Goal: Task Accomplishment & Management: Complete application form

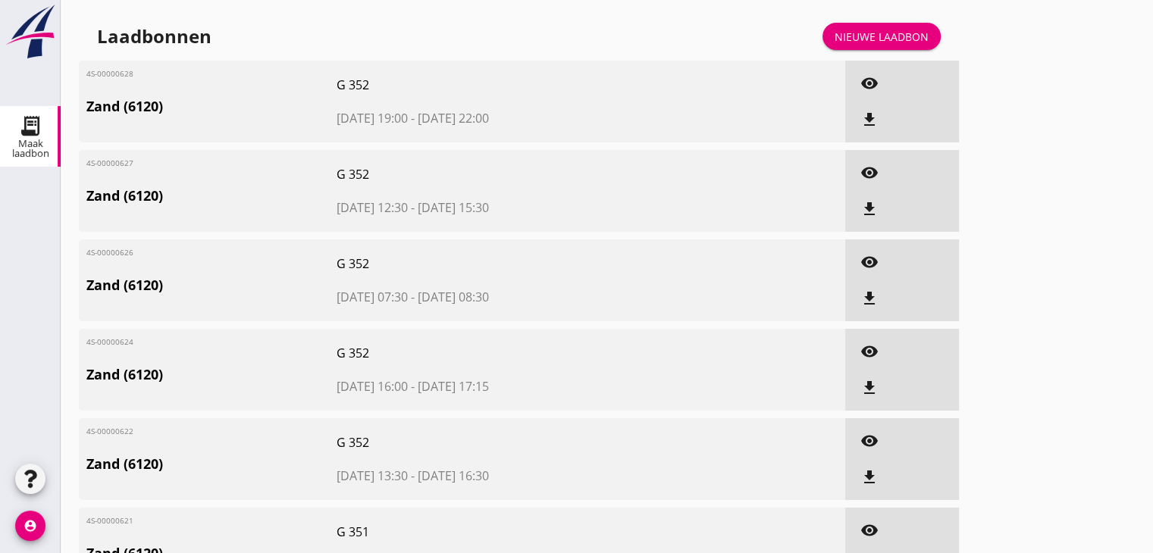
click at [893, 43] on div "Nieuwe laadbon" at bounding box center [881, 37] width 94 height 16
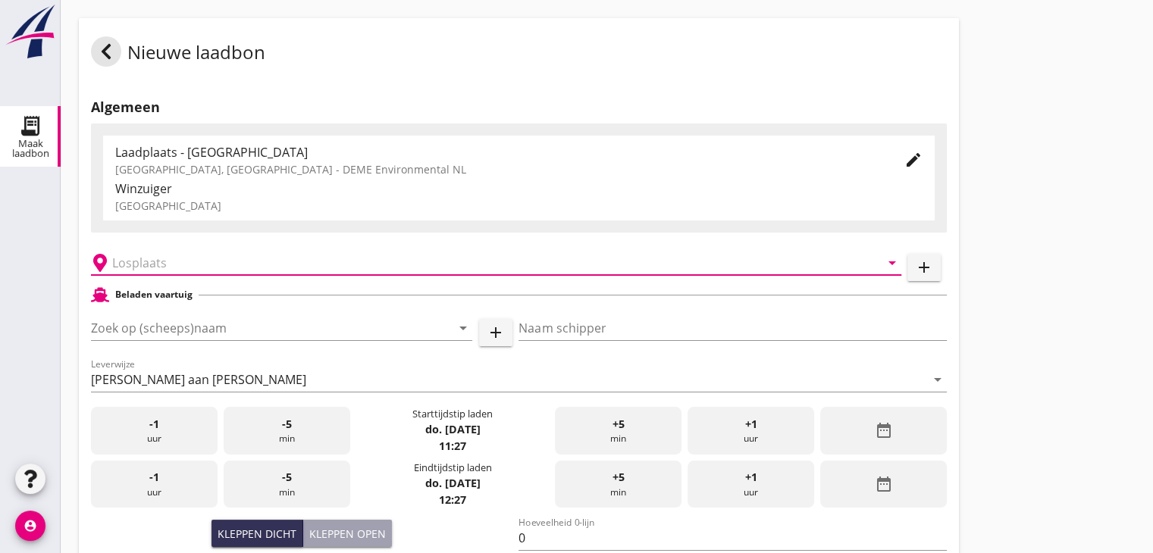
click at [164, 252] on input "text" at bounding box center [485, 263] width 746 height 24
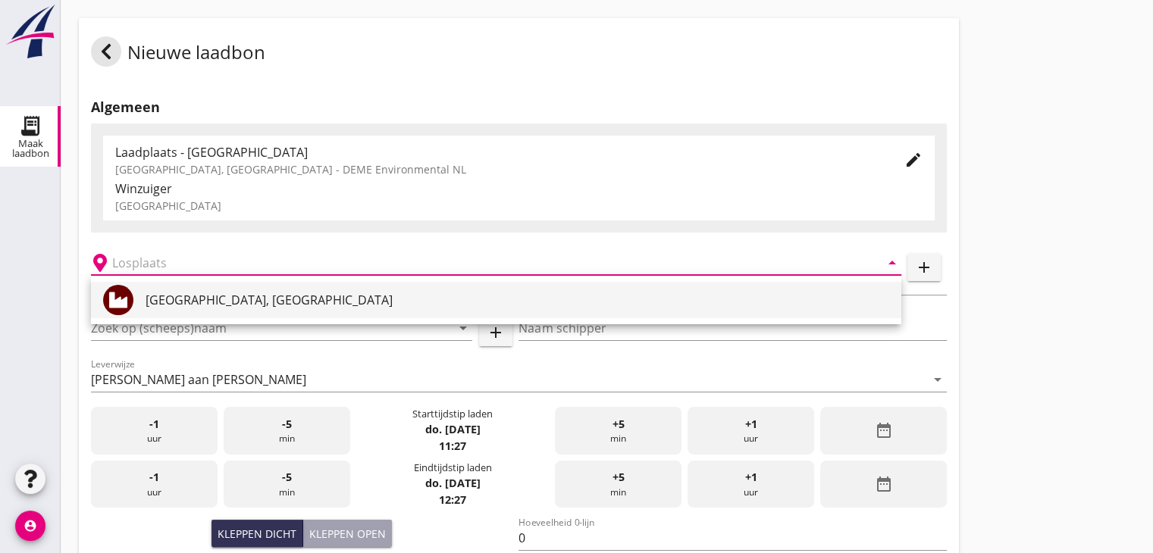
click at [145, 307] on div at bounding box center [124, 300] width 42 height 30
type input "[GEOGRAPHIC_DATA], [GEOGRAPHIC_DATA]"
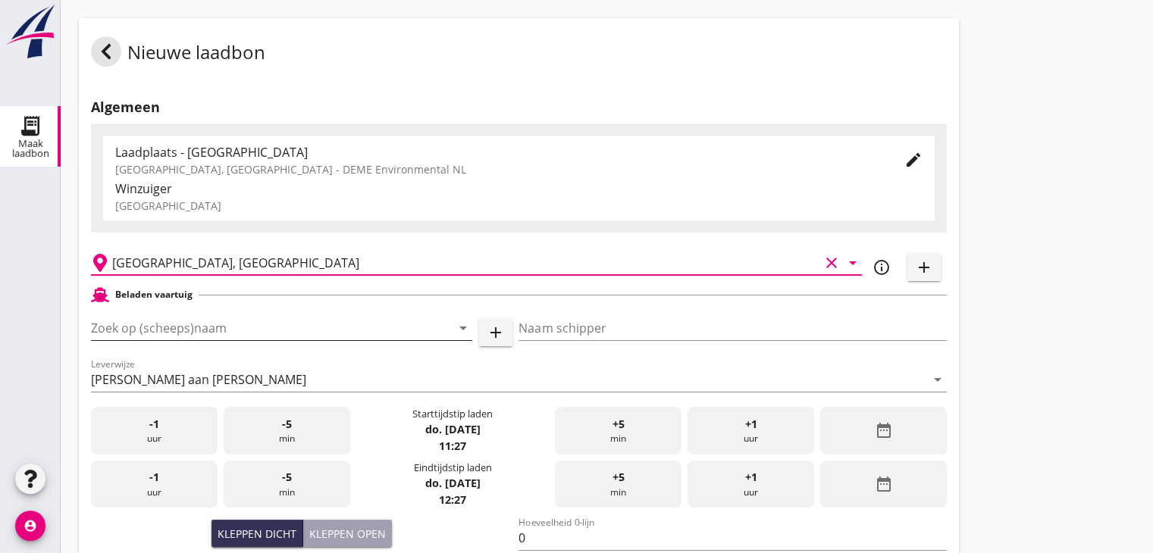
click at [170, 324] on input "Zoek op (scheeps)naam" at bounding box center [260, 328] width 339 height 24
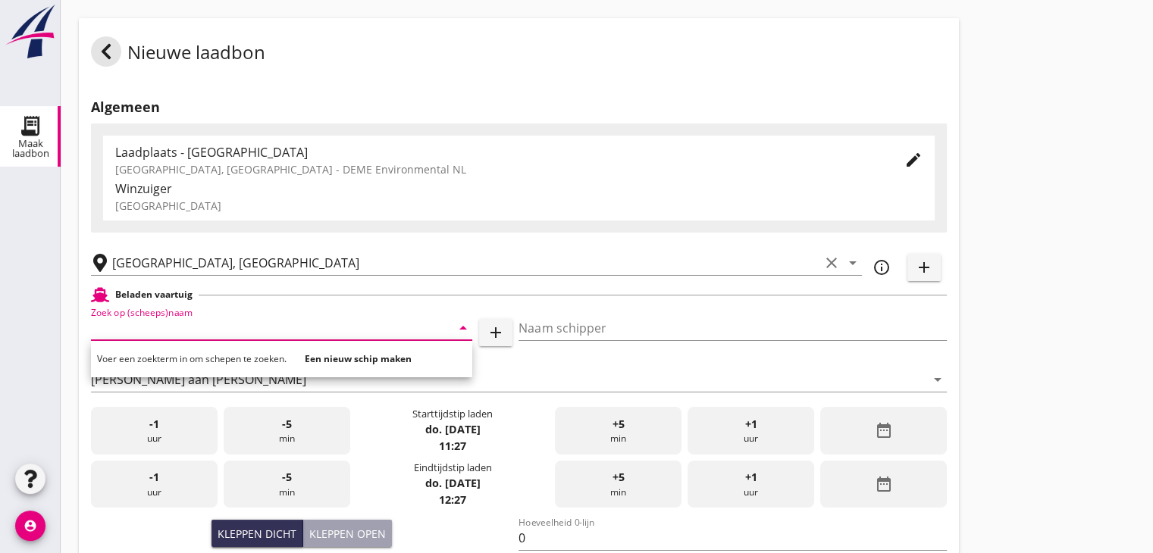
click at [352, 361] on strong "Een nieuw schip maken" at bounding box center [358, 358] width 107 height 13
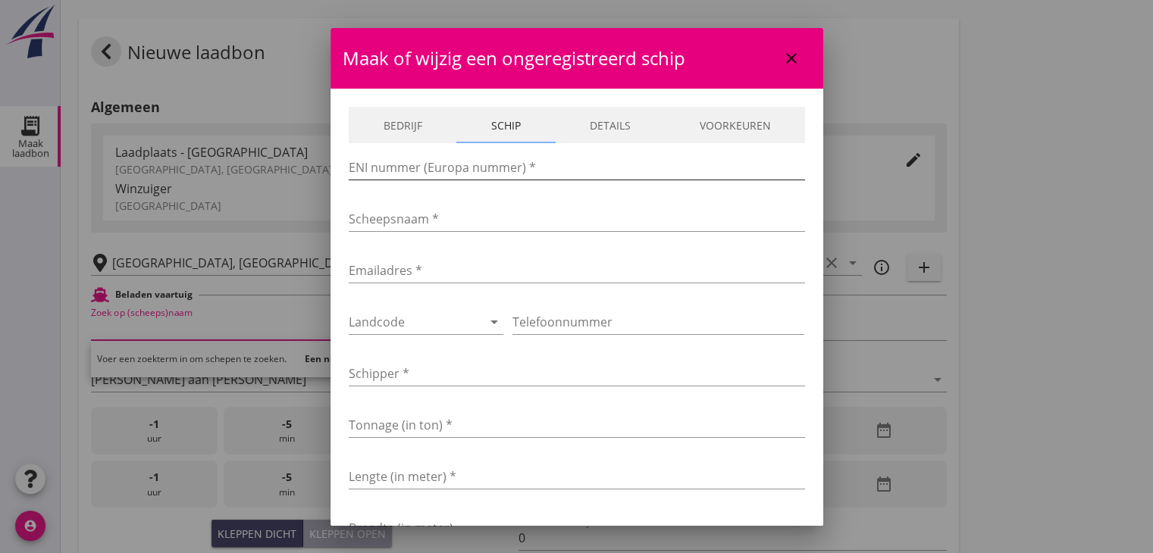
click at [416, 160] on input "ENI nummer (Europa nummer) *" at bounding box center [577, 167] width 456 height 24
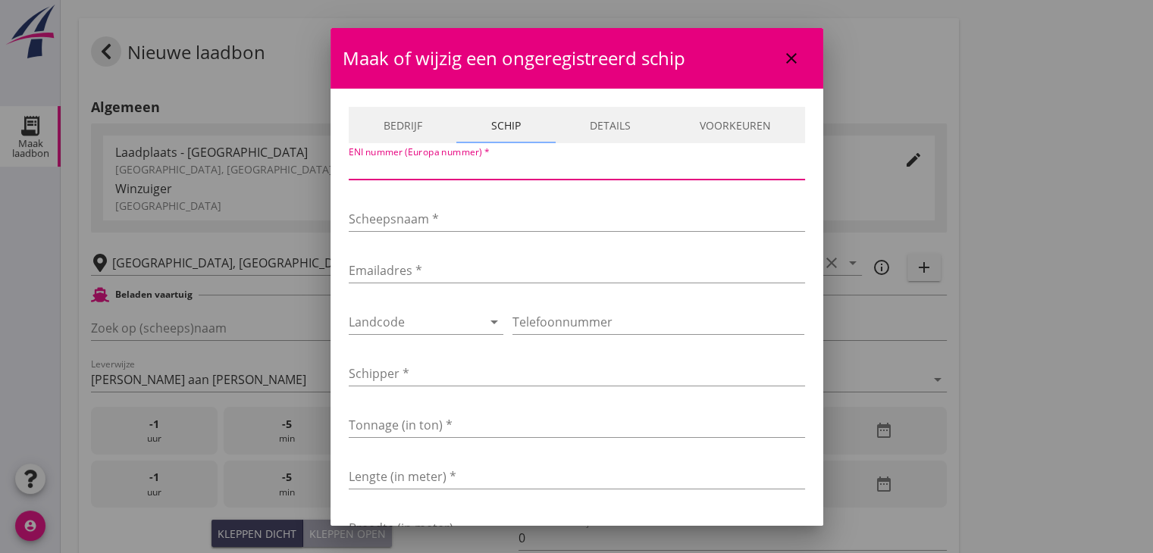
paste input "2326429"
click at [399, 172] on input "2326429" at bounding box center [577, 167] width 456 height 24
click at [393, 165] on input "2326429" at bounding box center [577, 167] width 456 height 24
paste input "2326429"
type input "2326429"
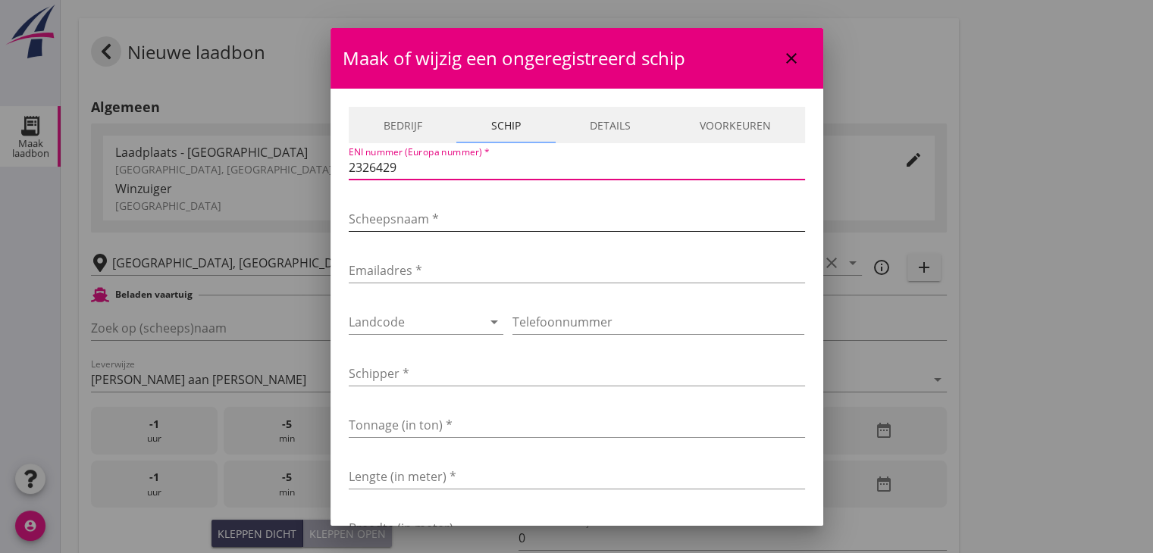
click at [402, 215] on input "Scheepsnaam *" at bounding box center [577, 219] width 456 height 24
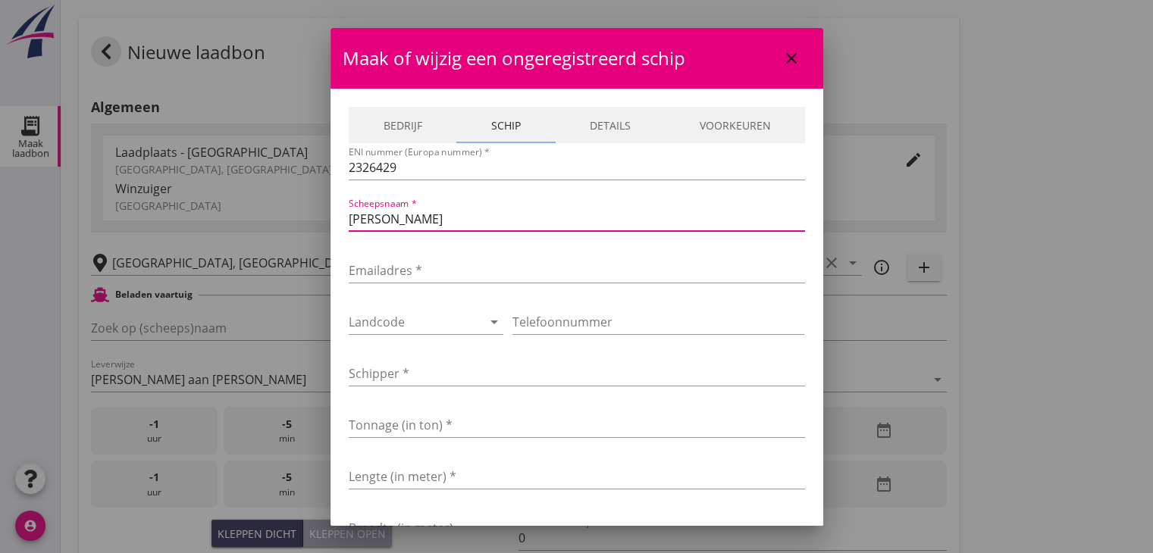
type input "[PERSON_NAME]"
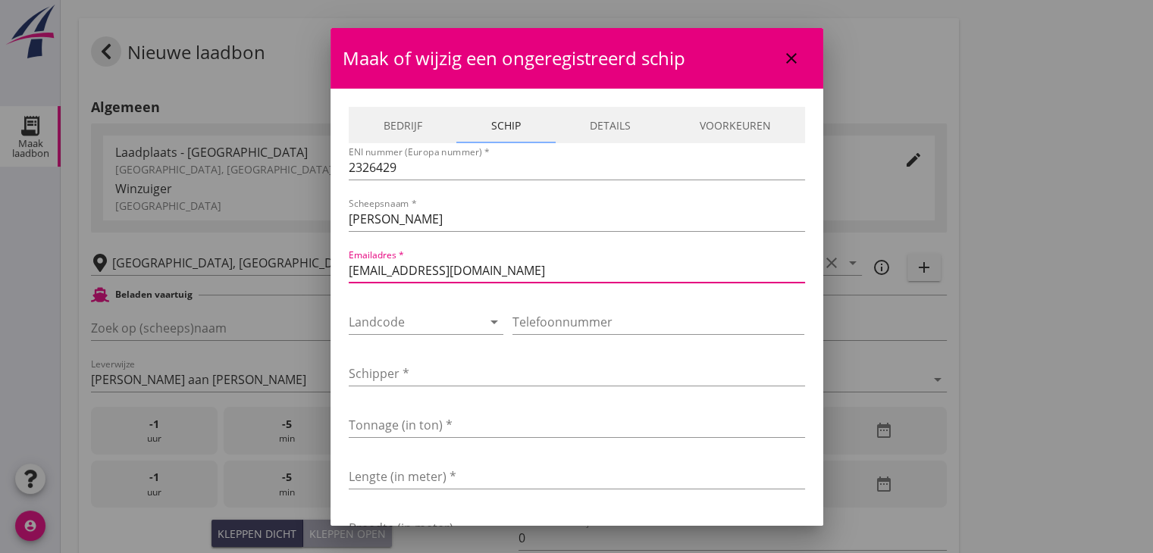
type input "optimistjr@zevenmorgen.nl"
click at [434, 375] on input "Schipper *" at bounding box center [577, 373] width 456 height 24
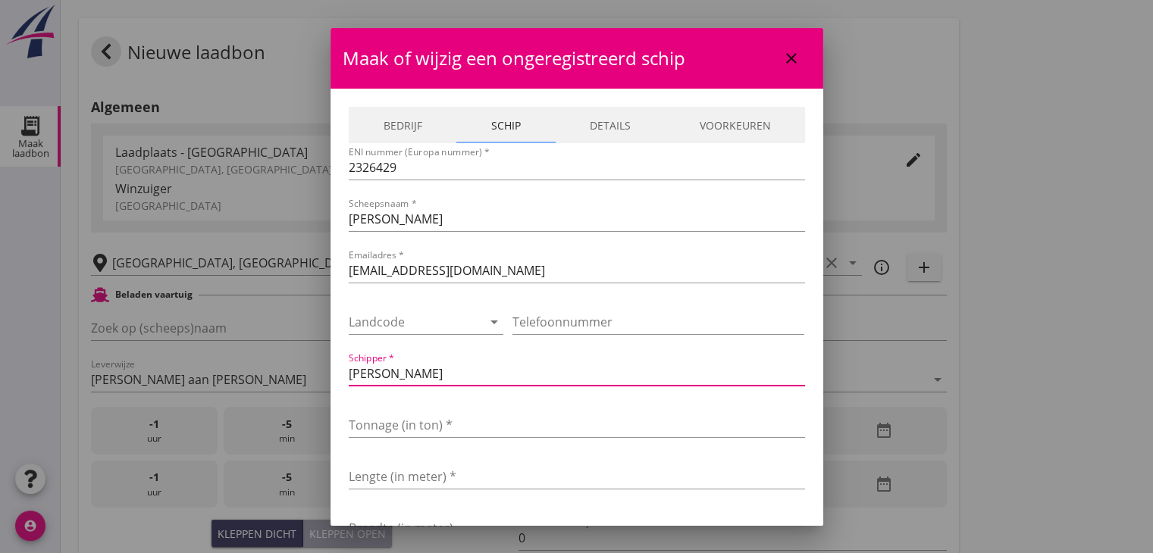
type input "Nico Bernouw"
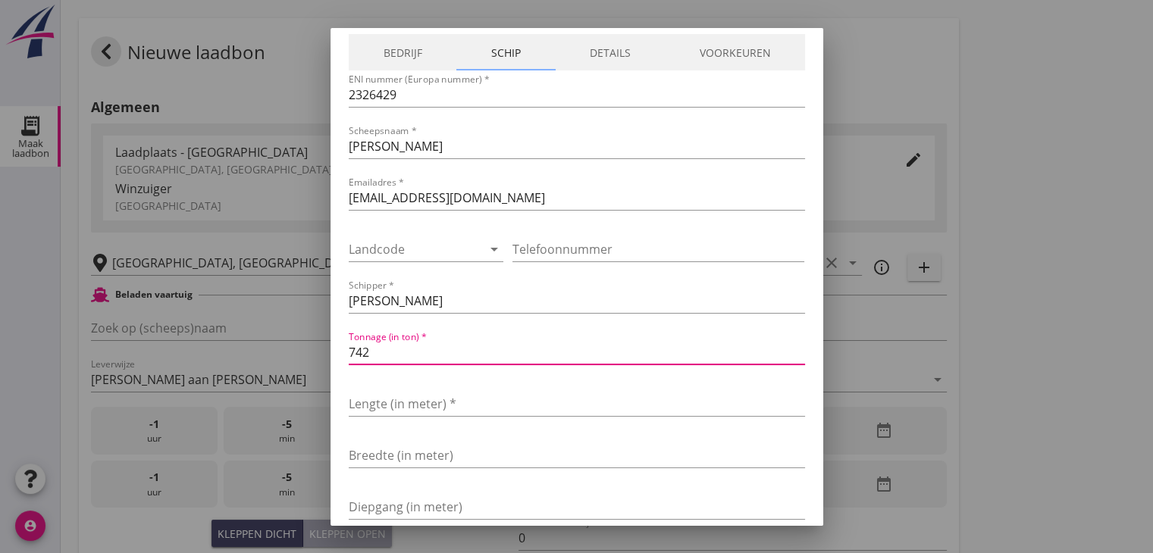
scroll to position [152, 0]
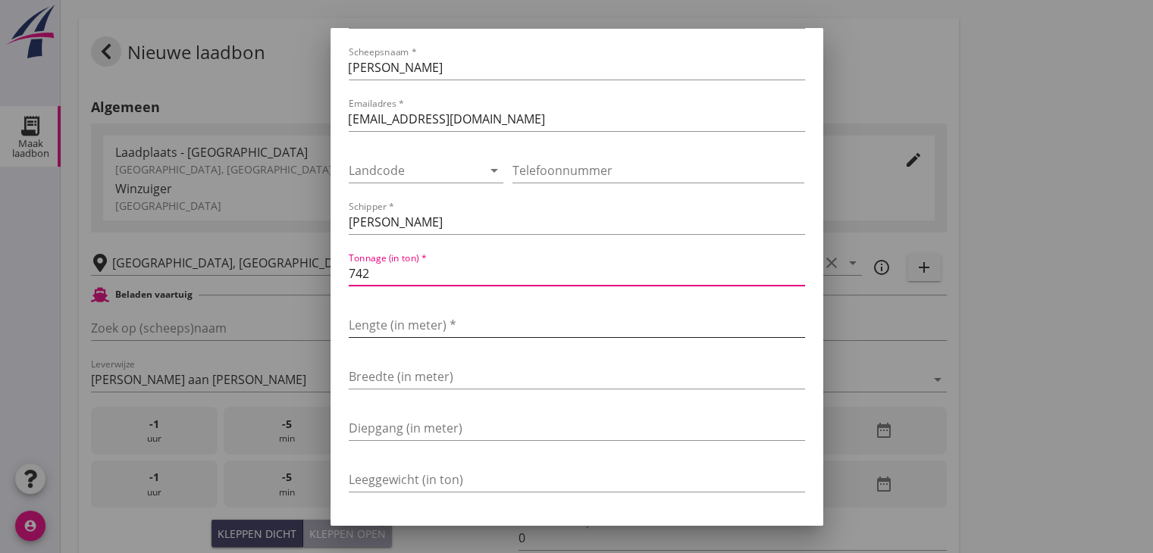
type input "742"
click at [458, 327] on input "Lengte (in meter) *" at bounding box center [577, 325] width 456 height 24
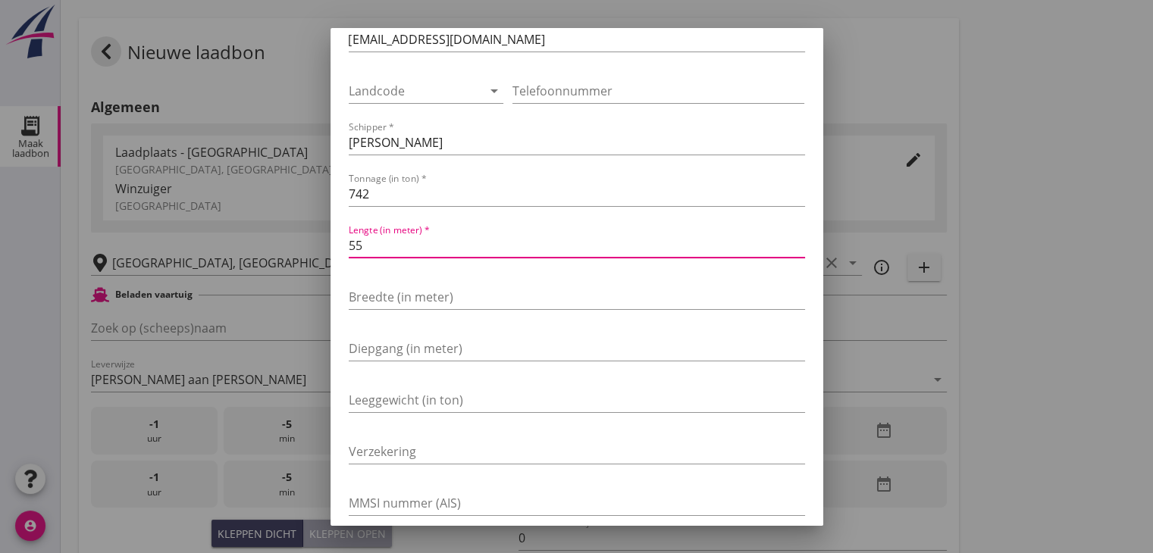
scroll to position [308, 0]
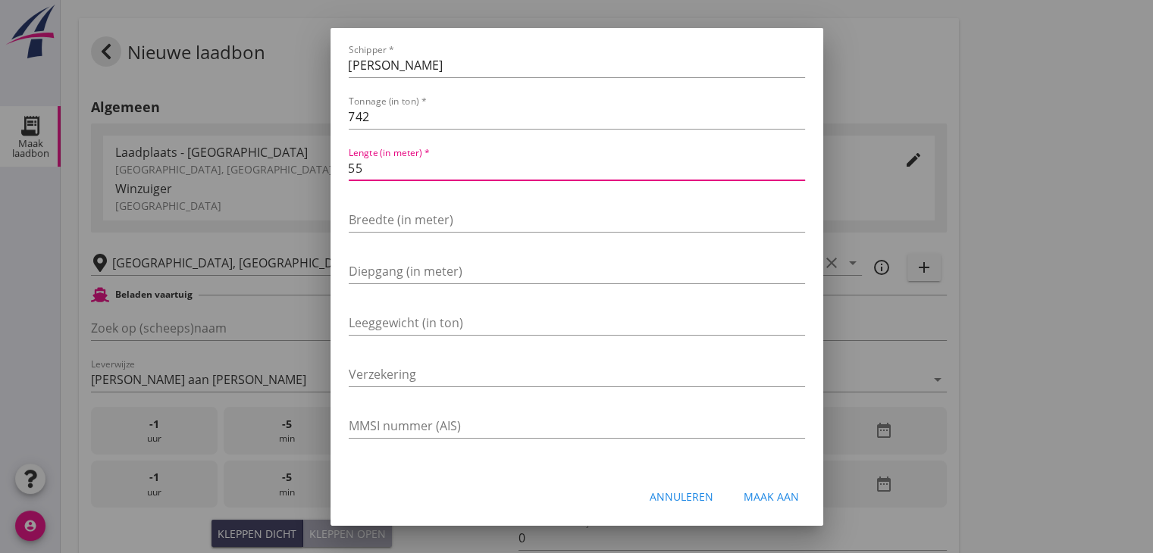
type input "55"
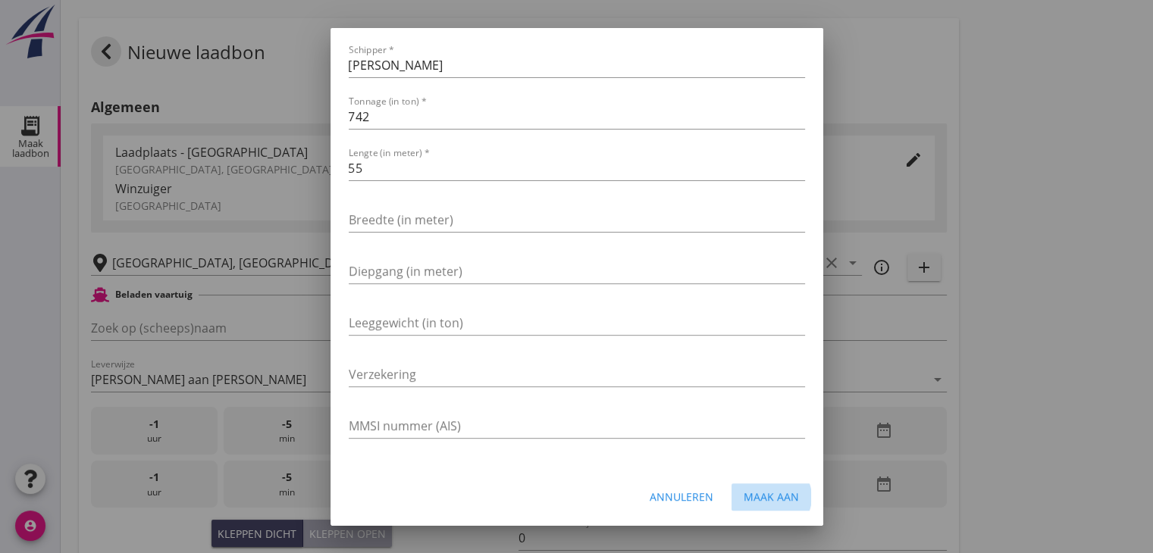
click at [770, 489] on div "Maak aan" at bounding box center [770, 497] width 55 height 16
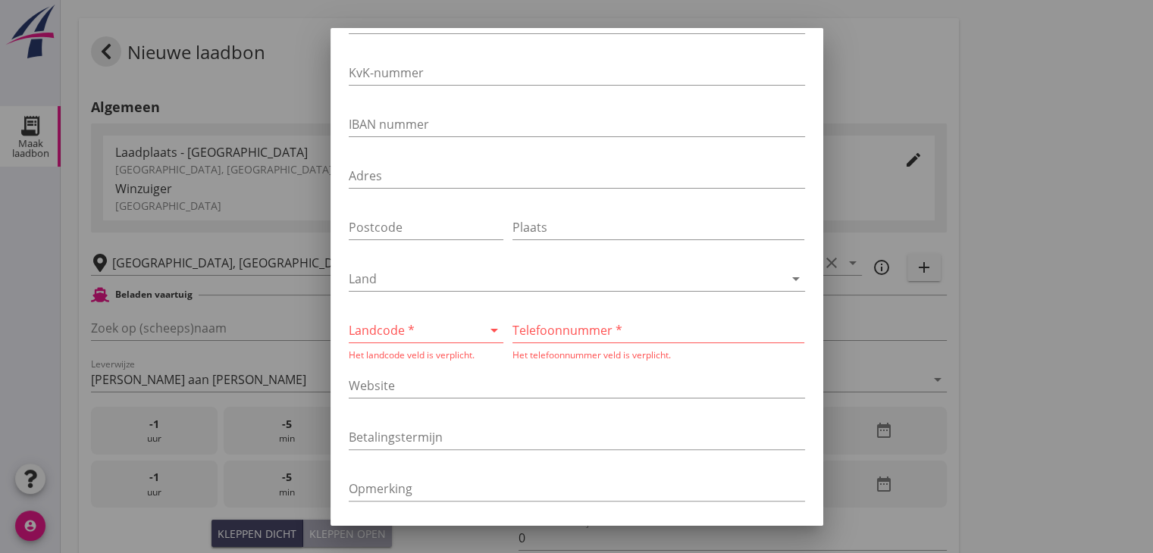
click at [424, 333] on div at bounding box center [405, 330] width 113 height 24
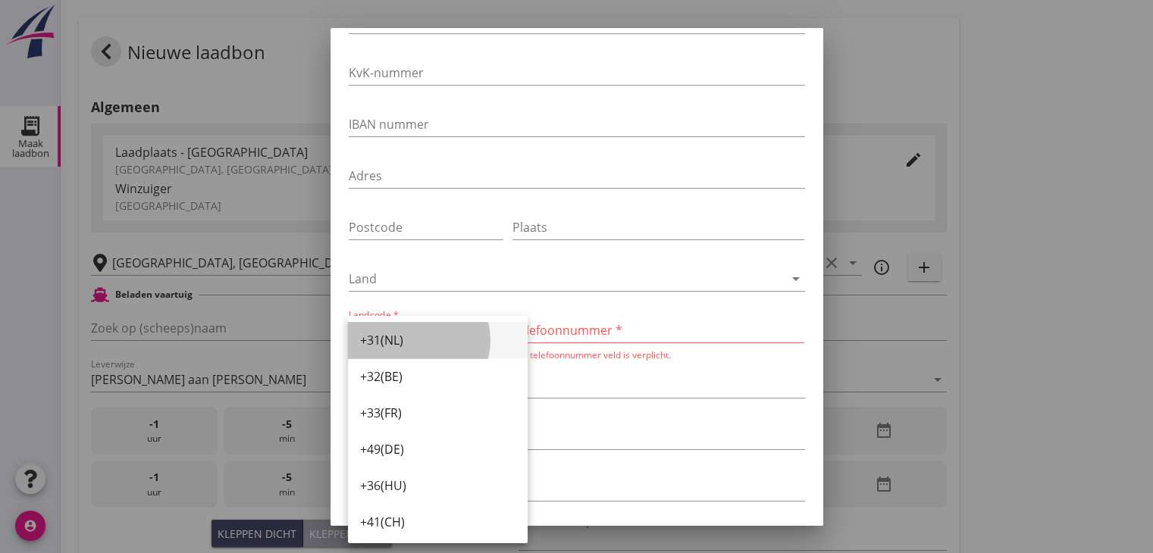
click at [394, 349] on div "+31(NL)" at bounding box center [437, 340] width 155 height 18
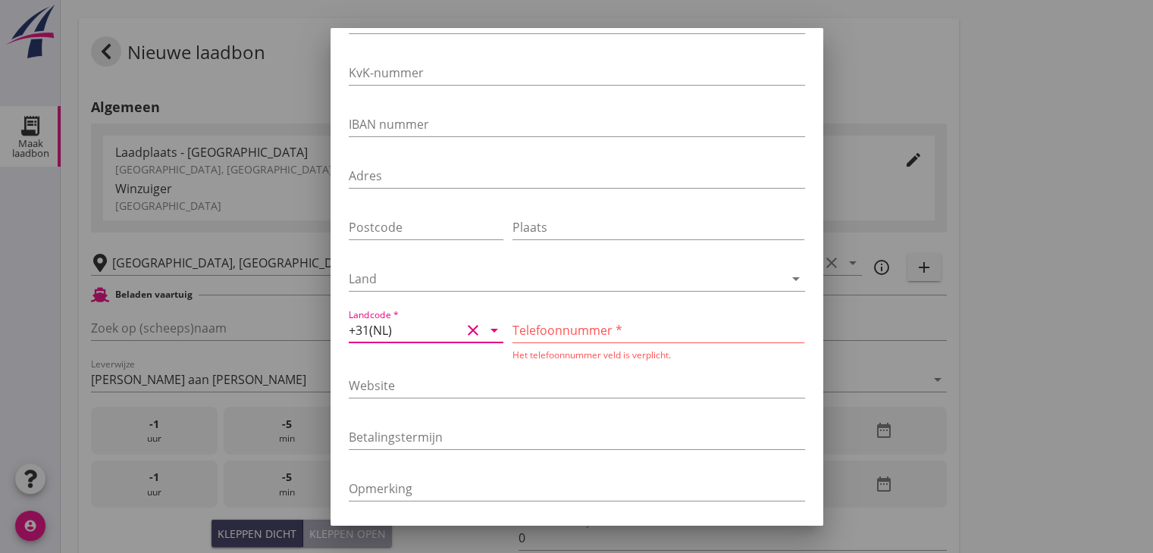
click at [586, 322] on input "Telefoonnummer *" at bounding box center [658, 330] width 292 height 24
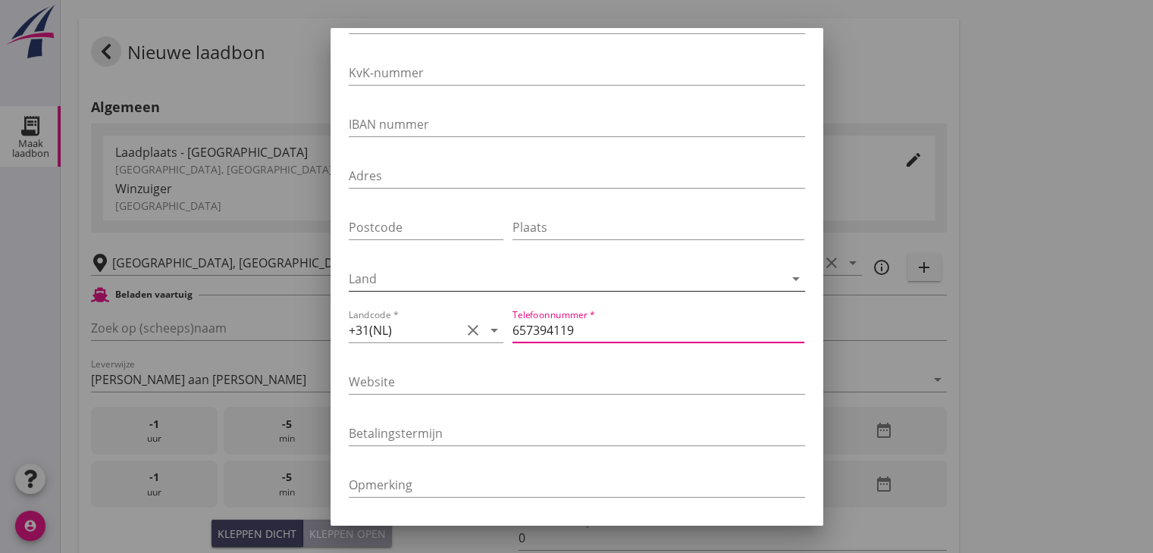
type input "657394119"
click at [703, 267] on div at bounding box center [556, 279] width 414 height 24
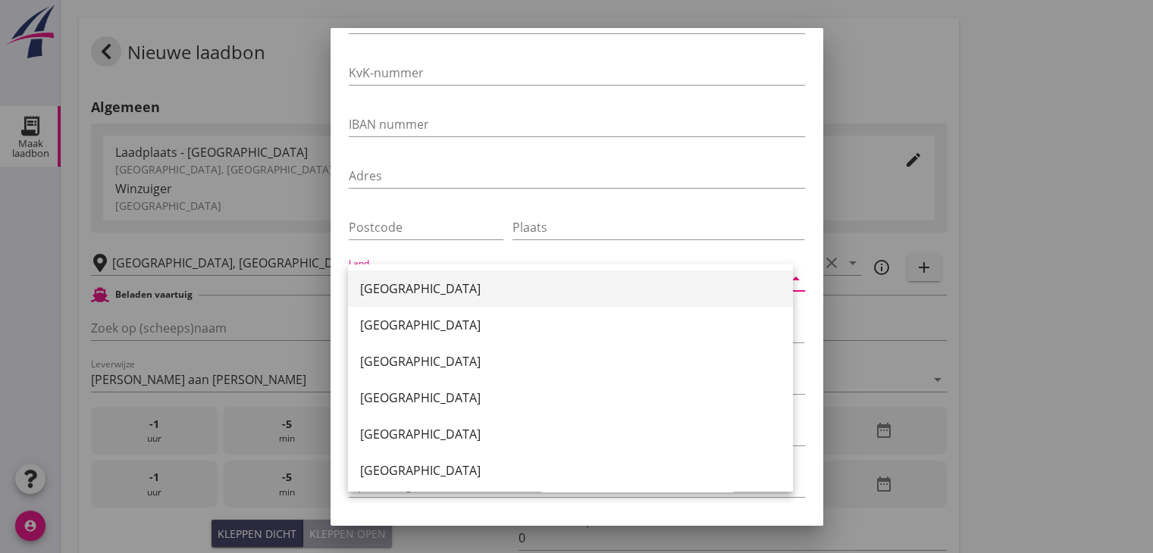
click at [415, 300] on div "Nederland" at bounding box center [570, 289] width 421 height 36
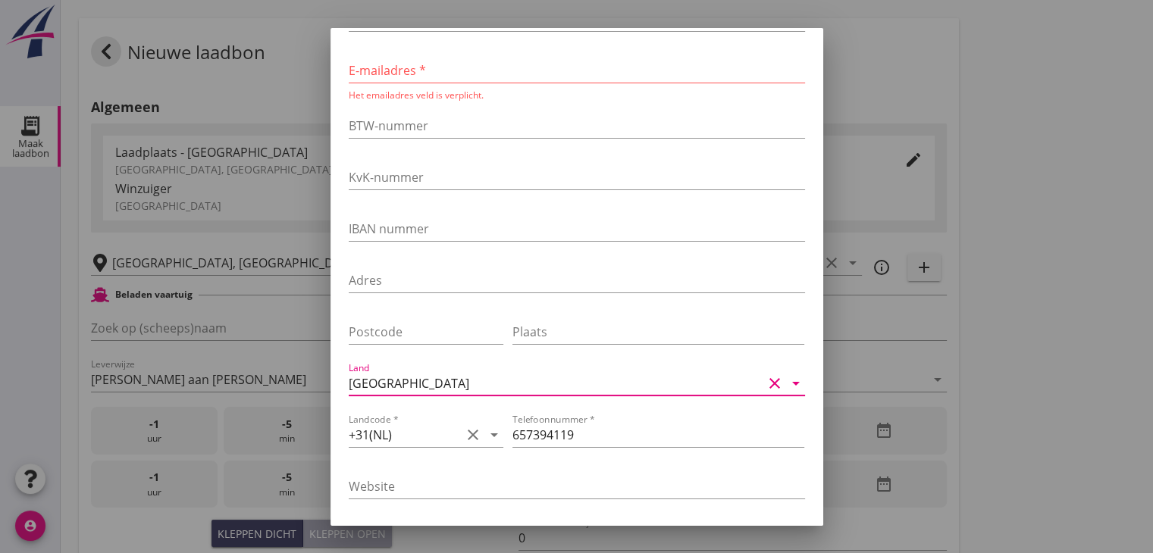
scroll to position [45, 0]
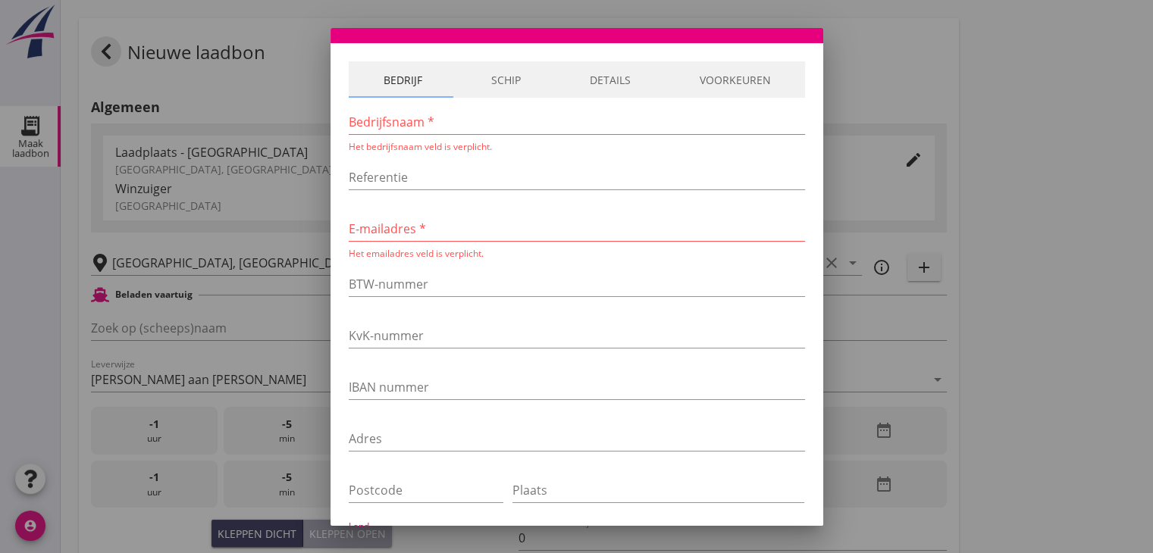
click at [414, 124] on input "Bedrijfsnaam *" at bounding box center [577, 122] width 456 height 24
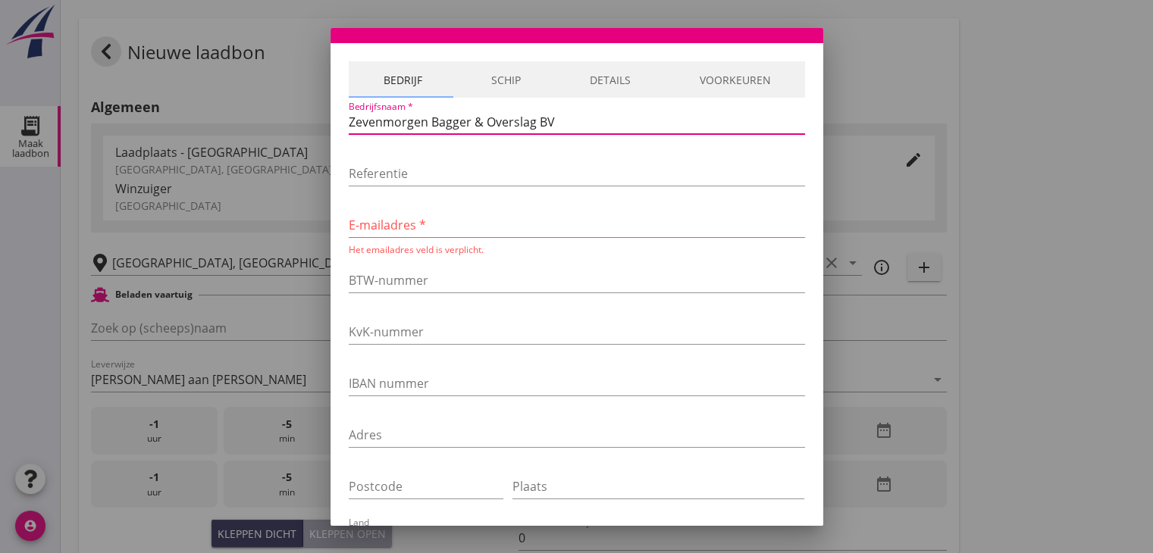
type input "Zevenmorgen Bagger & Overslag BV"
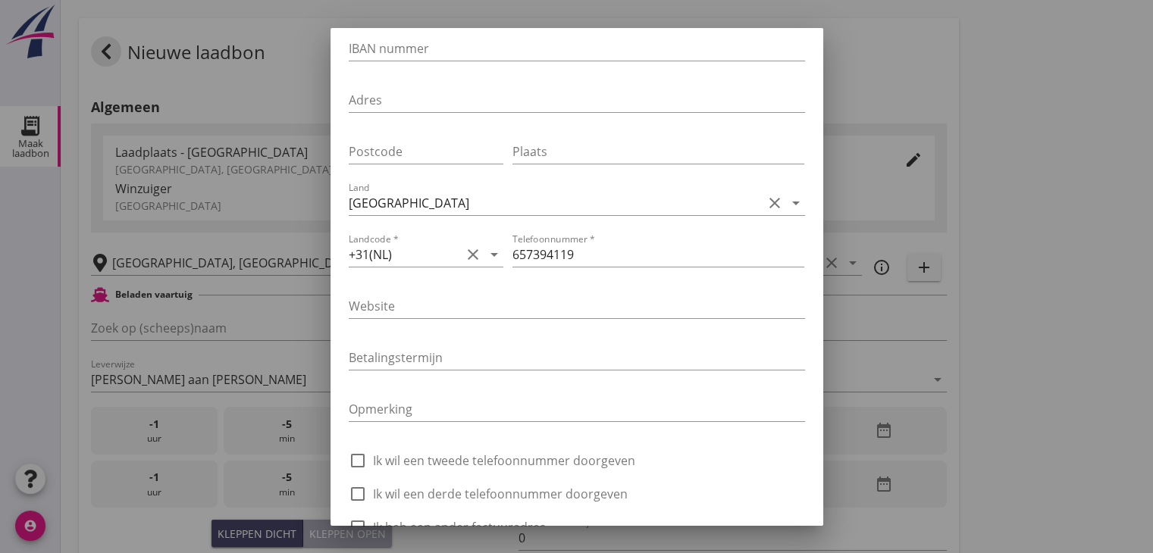
scroll to position [424, 0]
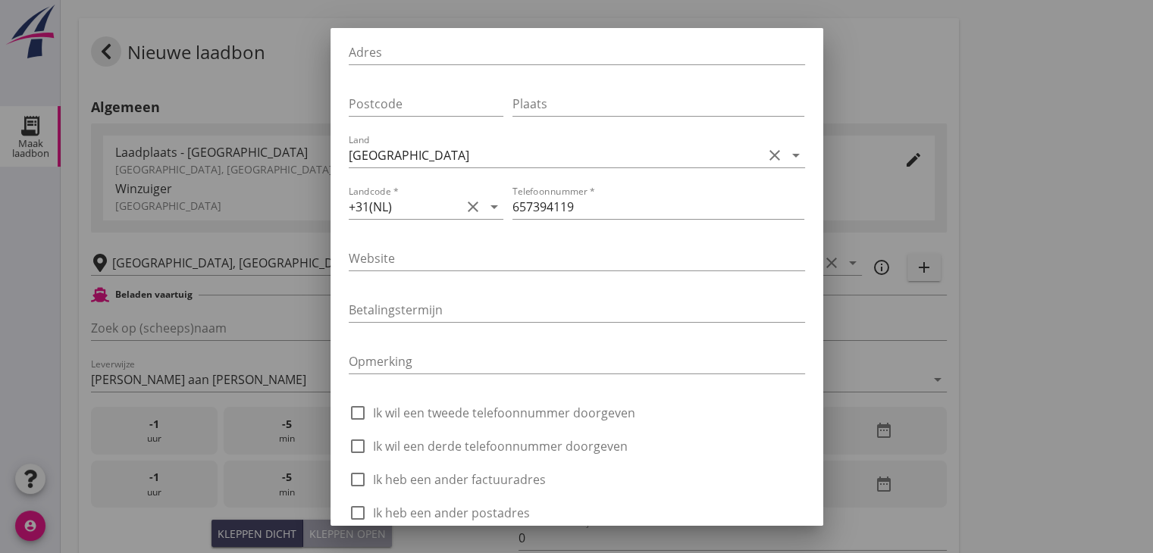
type input "info@zevenmorgen.nl"
click at [586, 216] on input "657394119" at bounding box center [658, 207] width 292 height 24
drag, startPoint x: 589, startPoint y: 211, endPoint x: 512, endPoint y: 201, distance: 77.2
click at [513, 201] on input "657394119" at bounding box center [658, 207] width 292 height 24
click at [512, 201] on input "657394119" at bounding box center [658, 207] width 292 height 24
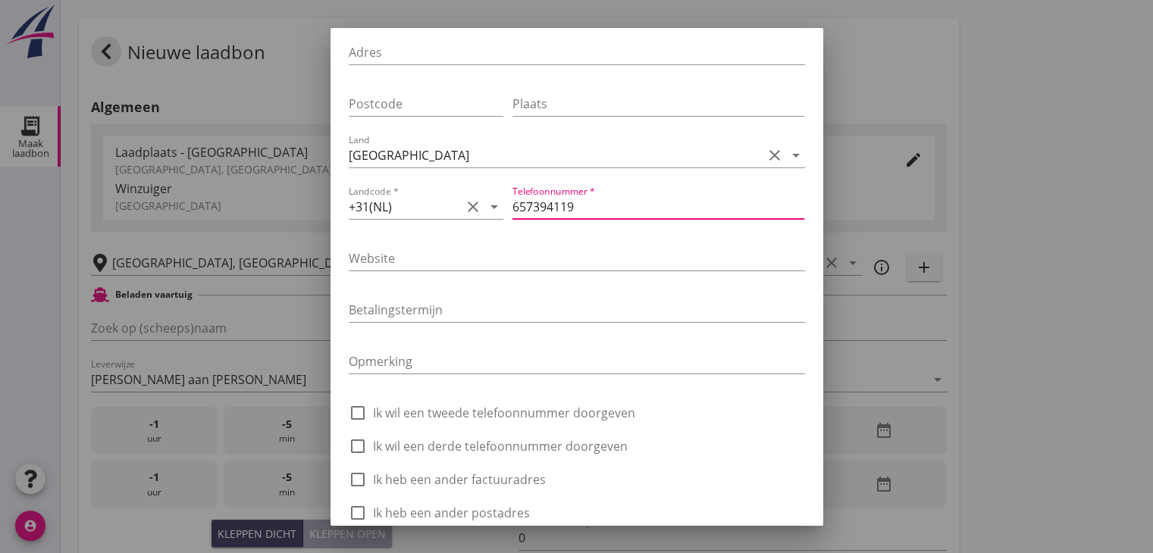
click at [603, 213] on input "657394119" at bounding box center [658, 207] width 292 height 24
click at [603, 205] on input "657394119" at bounding box center [658, 207] width 292 height 24
drag, startPoint x: 602, startPoint y: 205, endPoint x: 475, endPoint y: 199, distance: 126.7
click at [475, 199] on div "Landcode * +31(NL) clear arrow_drop_down Telefoonnummer * 657394119" at bounding box center [577, 209] width 456 height 52
paste input "0184 - 615820"
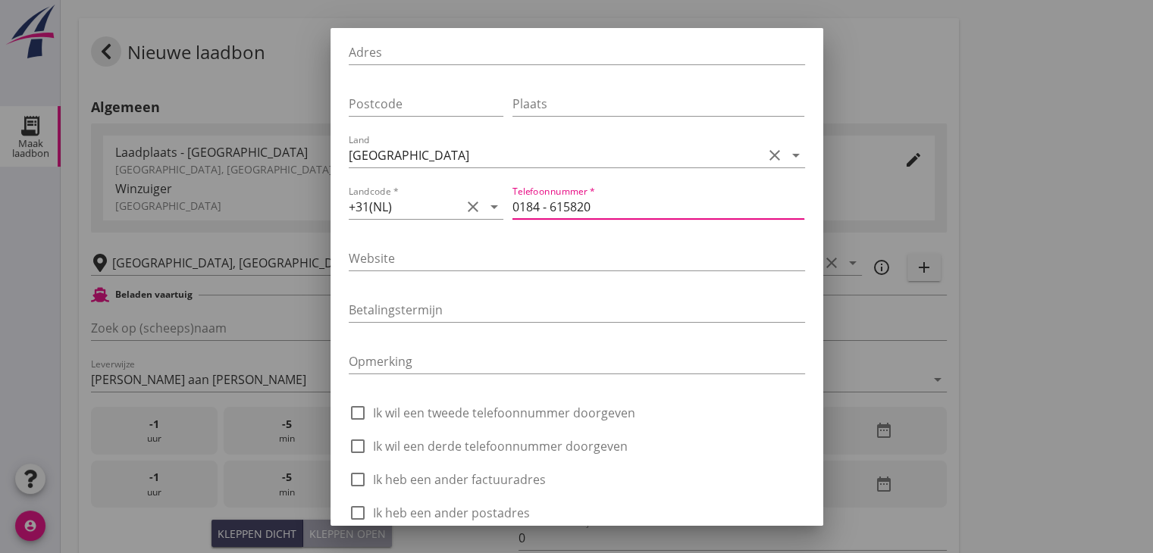
click at [546, 207] on input "0184 - 615820" at bounding box center [658, 207] width 292 height 24
type input "0184615820"
click at [697, 361] on input "Opmerking" at bounding box center [577, 361] width 456 height 24
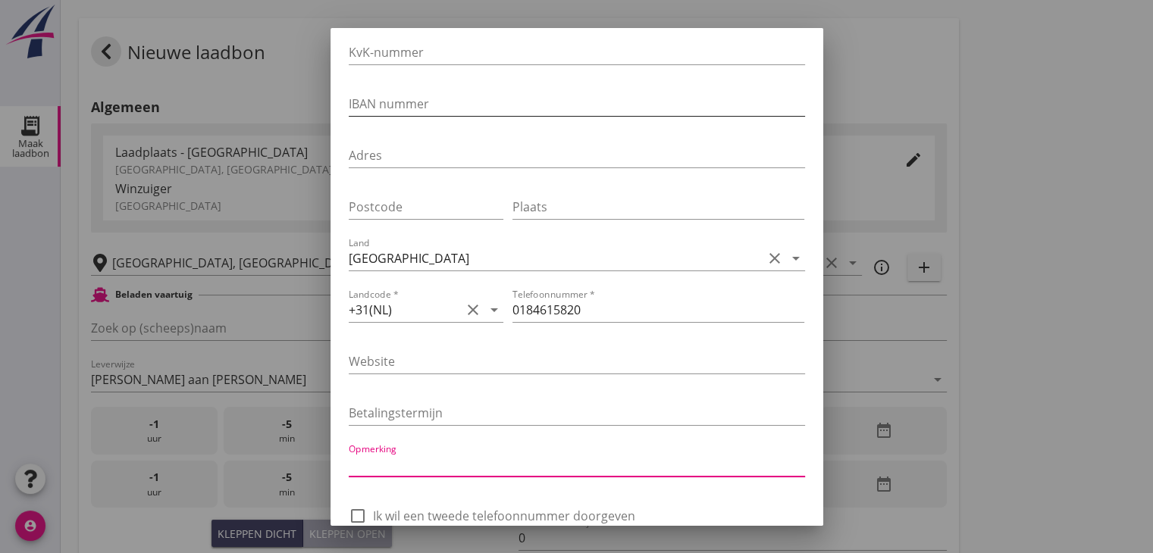
scroll to position [0, 0]
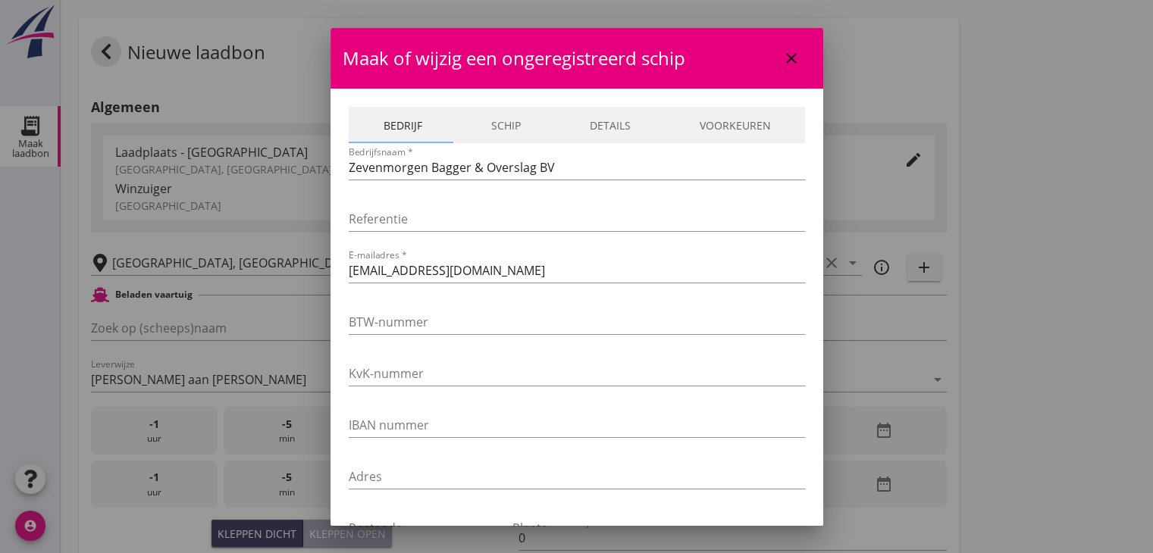
click at [493, 121] on link "Schip" at bounding box center [505, 125] width 99 height 36
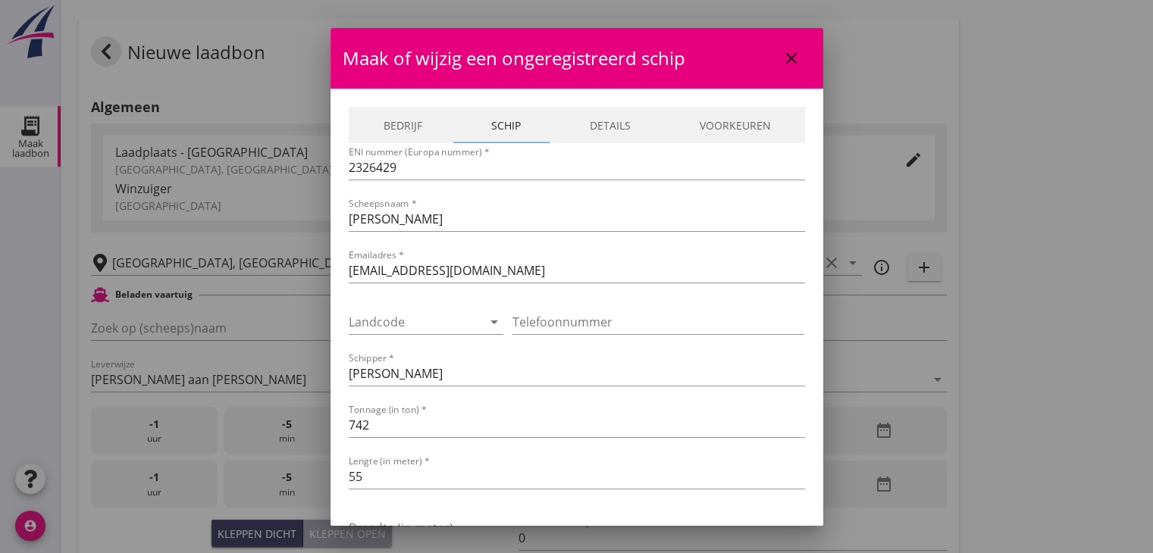
click at [591, 120] on link "Details" at bounding box center [610, 125] width 110 height 36
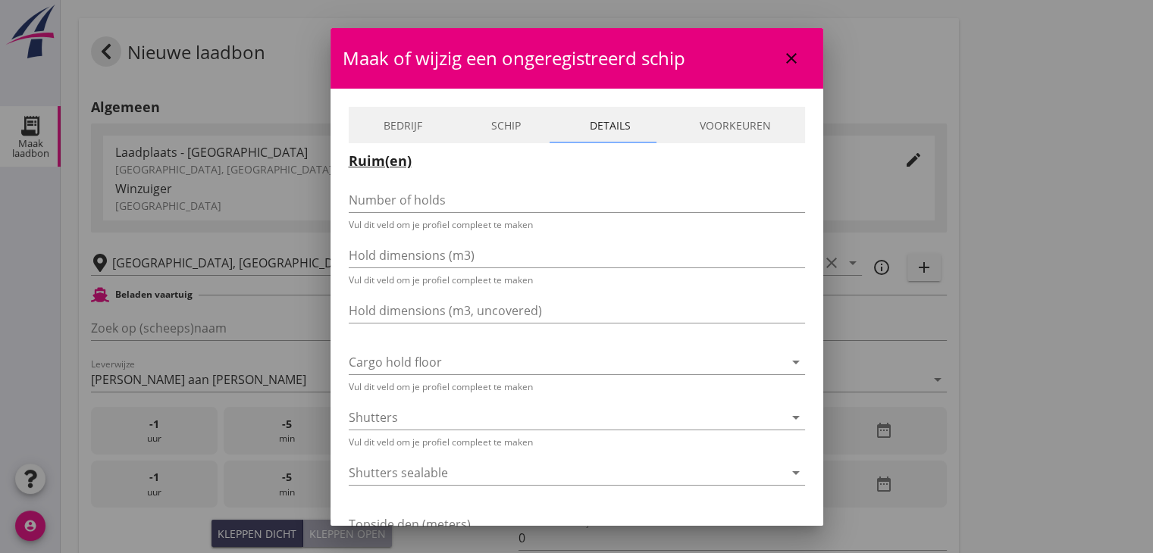
click at [712, 125] on link "Voorkeuren" at bounding box center [735, 125] width 140 height 36
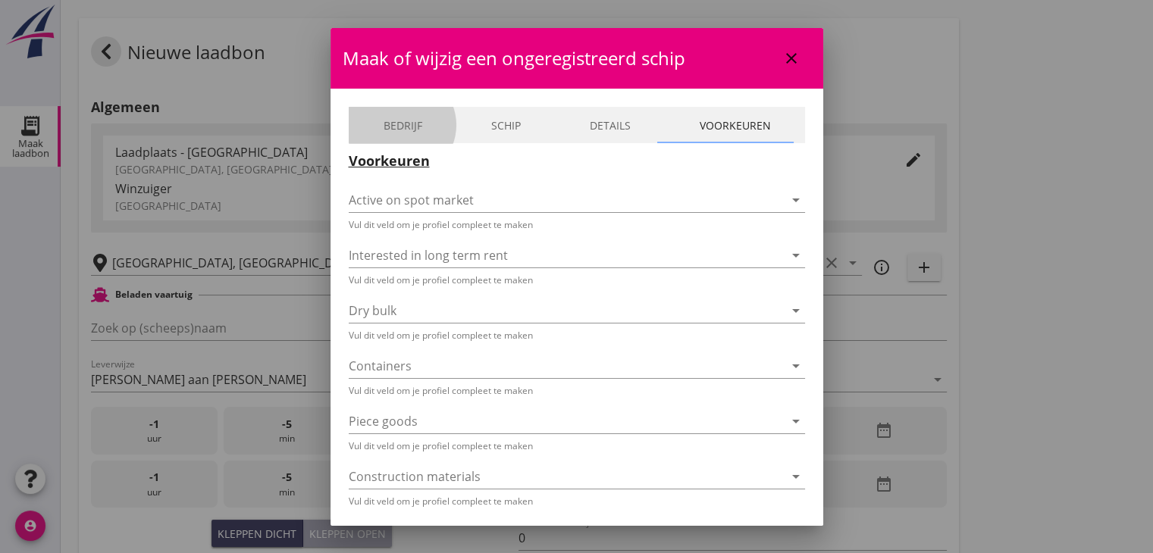
click at [367, 110] on link "Bedrijf" at bounding box center [403, 125] width 108 height 36
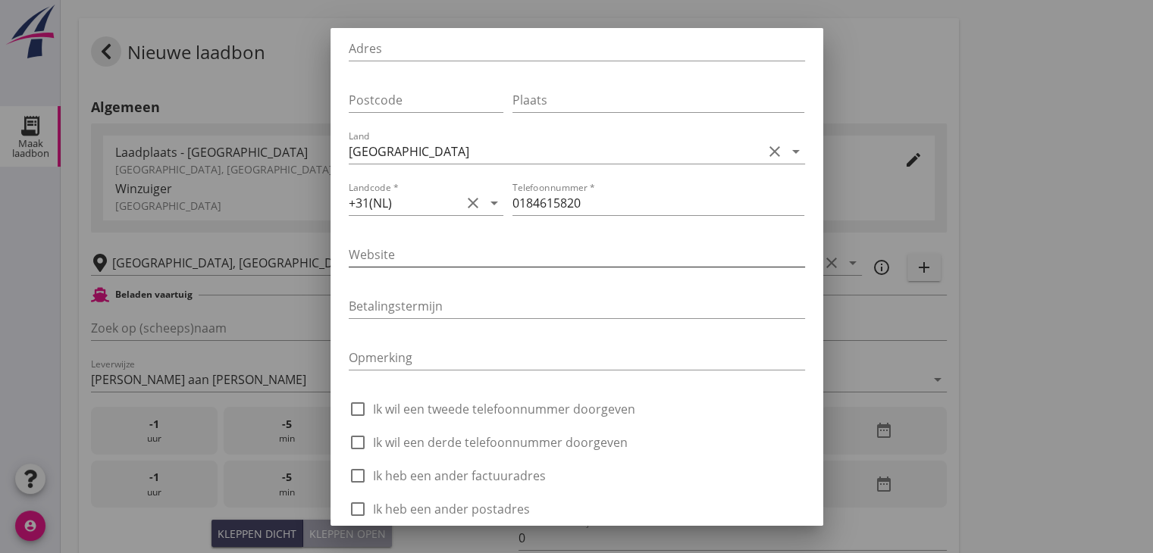
scroll to position [494, 0]
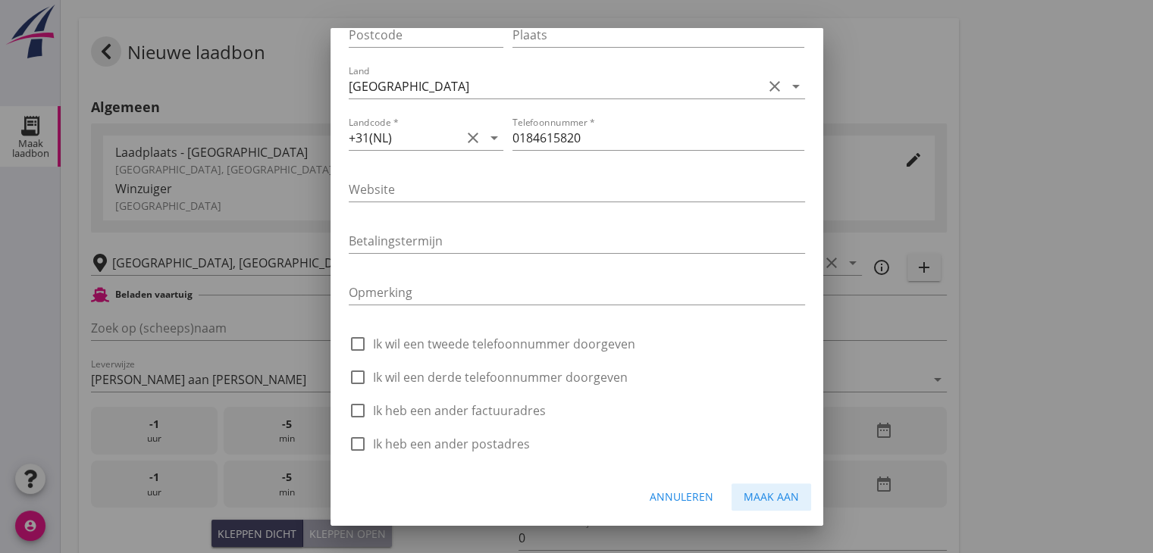
click at [743, 500] on div "Maak aan" at bounding box center [770, 497] width 55 height 16
type input "[PERSON_NAME]"
type input "Nico Bernouw"
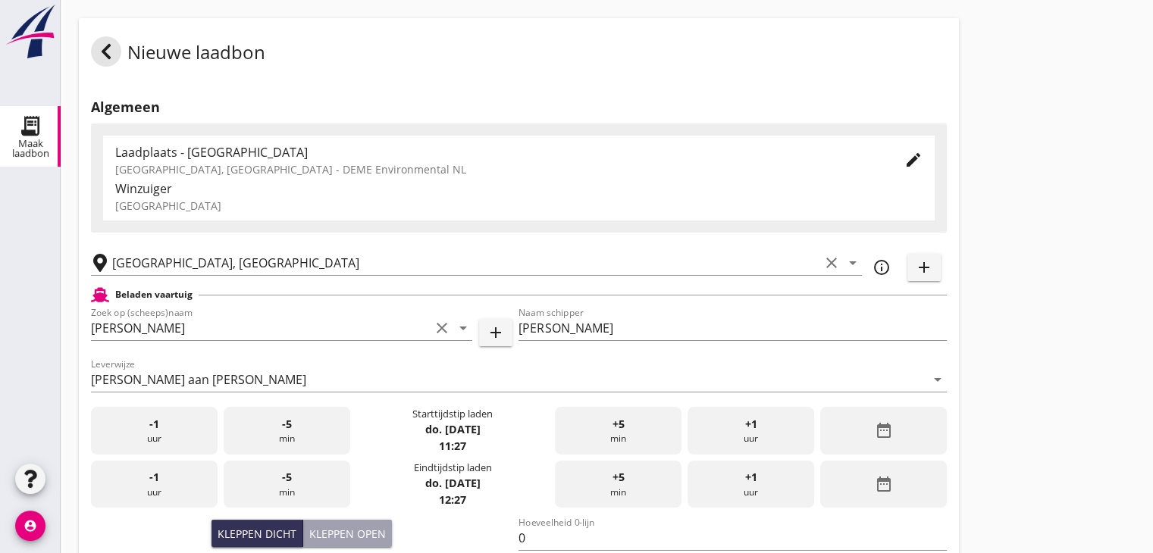
click at [879, 421] on icon "date_range" at bounding box center [883, 430] width 18 height 18
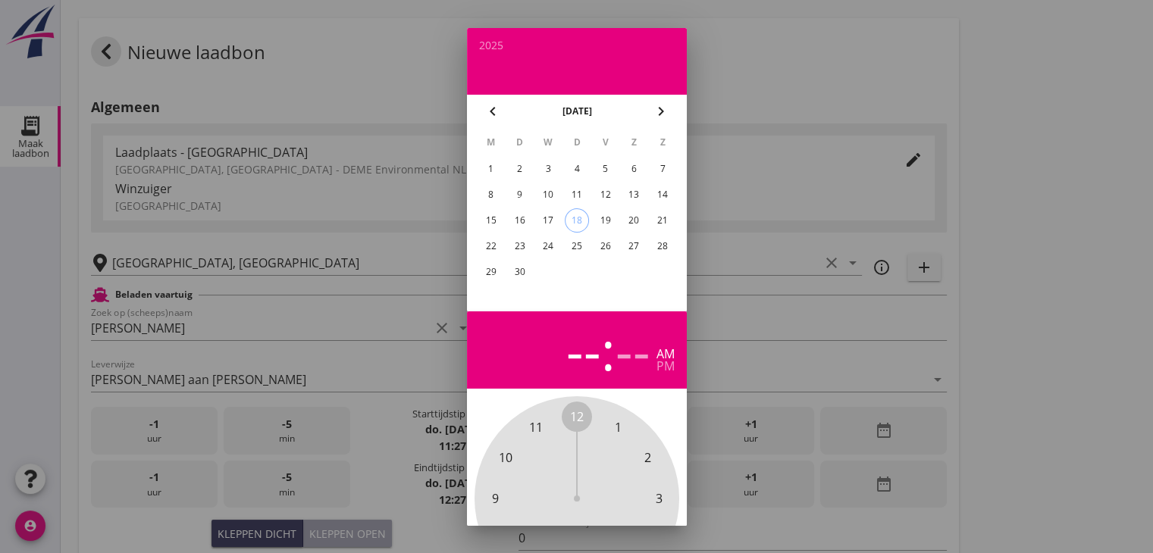
click at [546, 220] on div "17" at bounding box center [548, 220] width 24 height 24
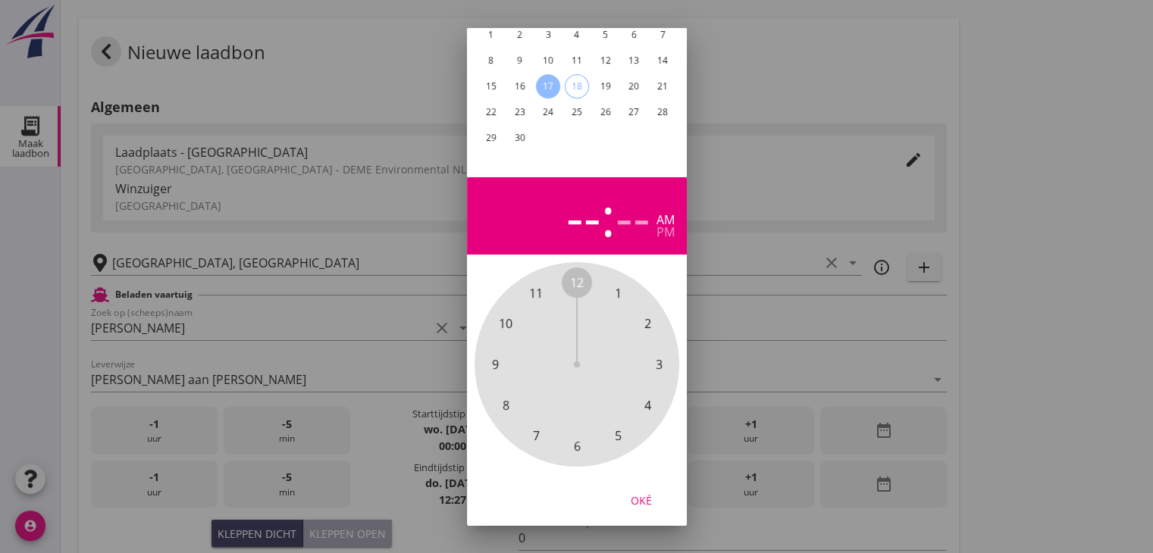
scroll to position [145, 0]
click at [570, 436] on span "6" at bounding box center [576, 446] width 30 height 30
click at [582, 275] on span "00" at bounding box center [577, 283] width 14 height 18
click at [578, 274] on span "00" at bounding box center [577, 283] width 14 height 18
click at [637, 492] on div "Oké" at bounding box center [641, 500] width 42 height 16
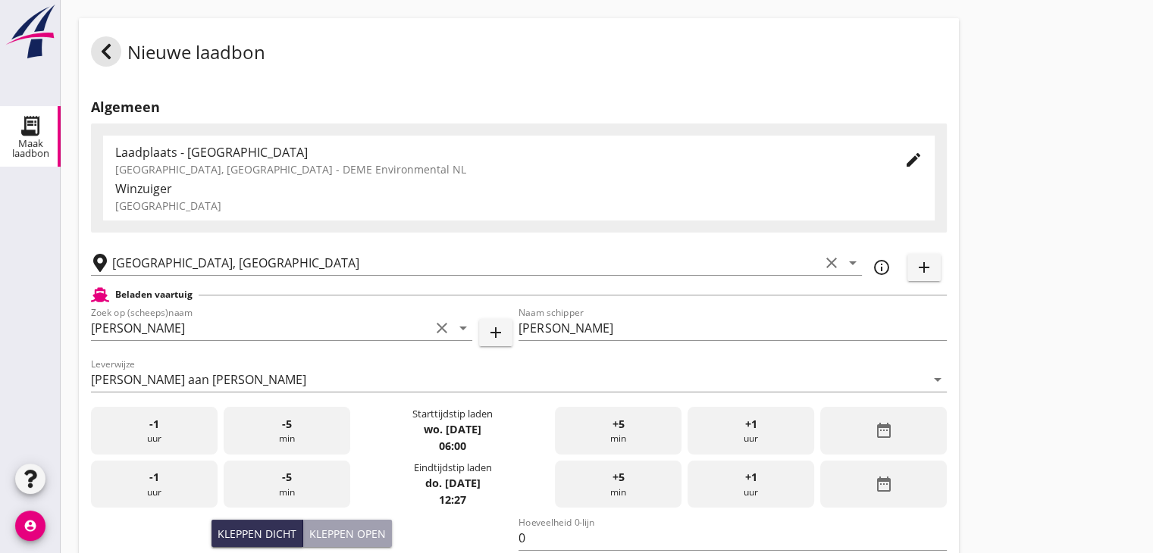
click at [892, 488] on div "date_range" at bounding box center [883, 485] width 127 height 48
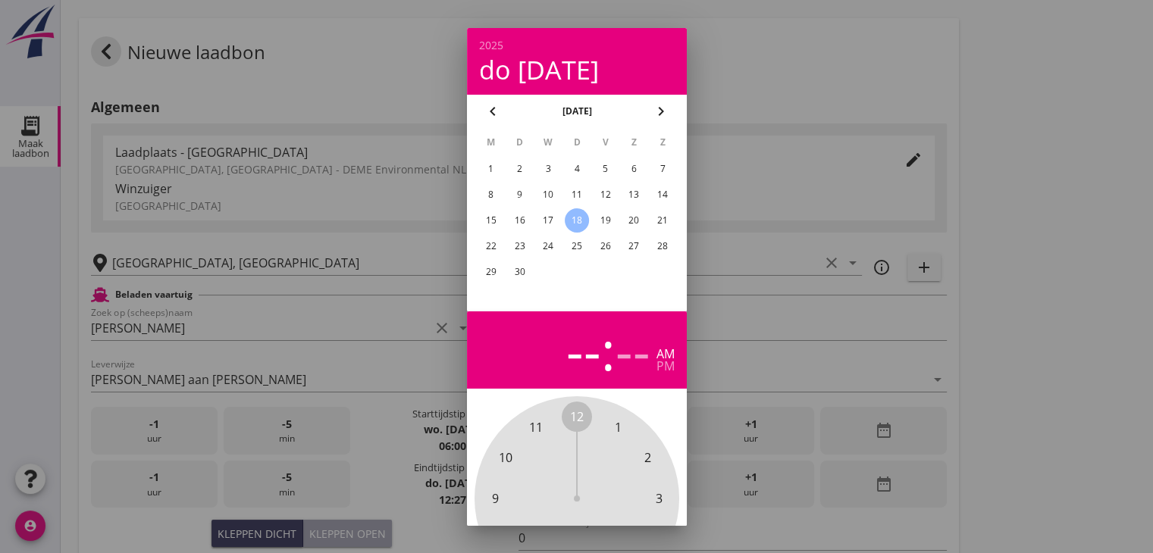
click at [557, 210] on td "17" at bounding box center [547, 220] width 27 height 24
click at [552, 218] on div "17" at bounding box center [548, 220] width 24 height 24
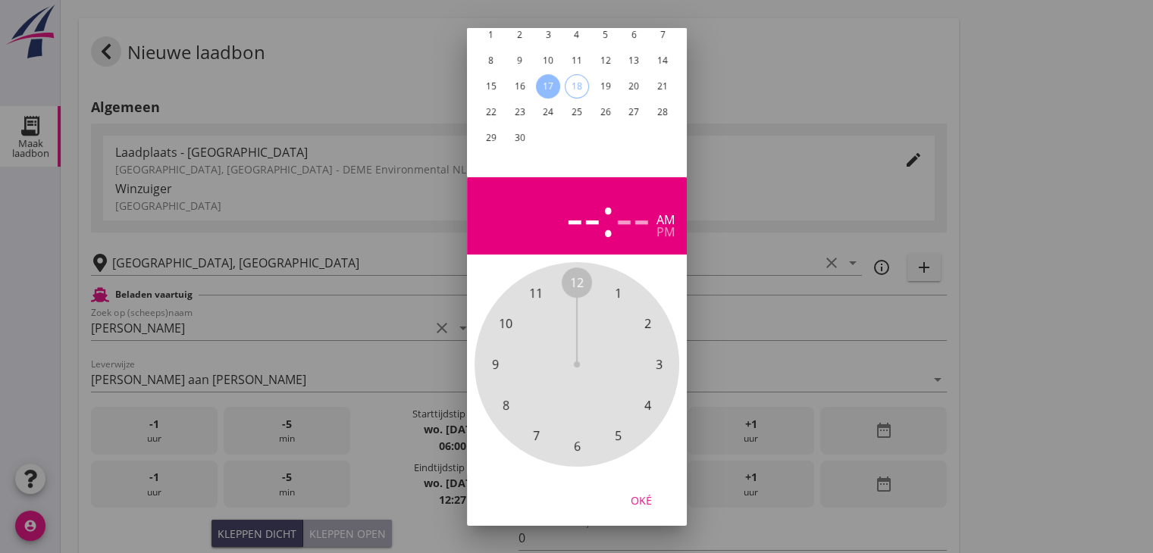
click at [540, 422] on span "7" at bounding box center [536, 435] width 30 height 30
click at [577, 437] on span "30" at bounding box center [577, 446] width 14 height 18
click at [651, 492] on div "Oké" at bounding box center [641, 500] width 42 height 16
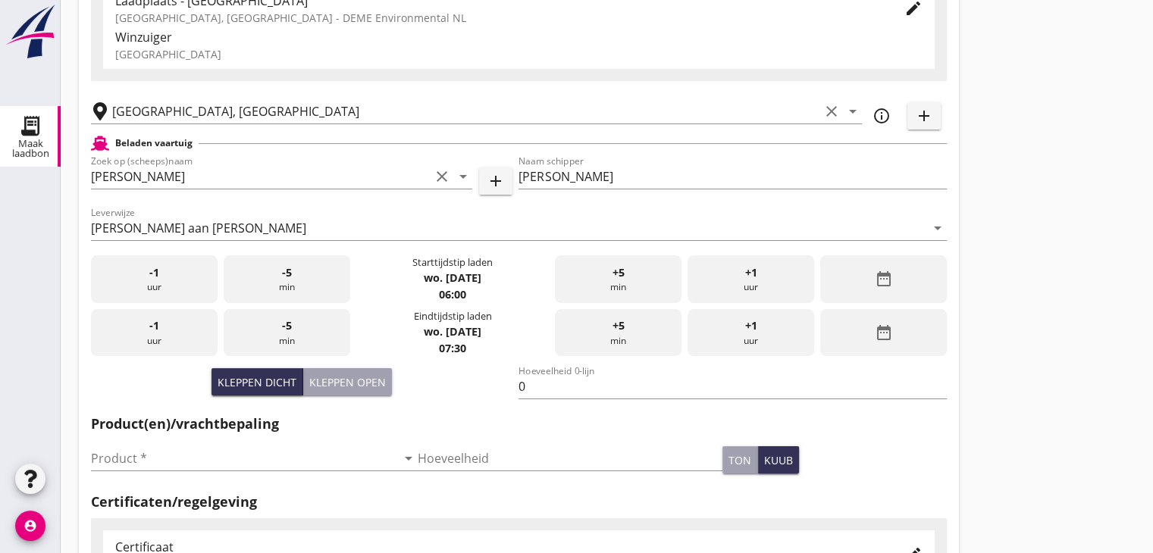
scroll to position [303, 0]
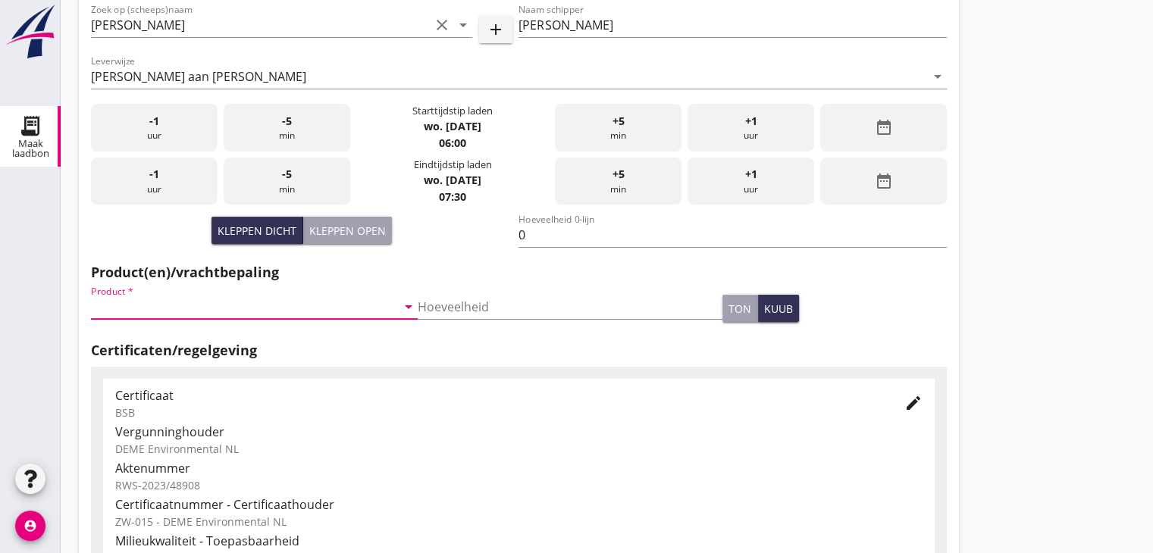
click at [333, 303] on input "Product *" at bounding box center [243, 307] width 305 height 24
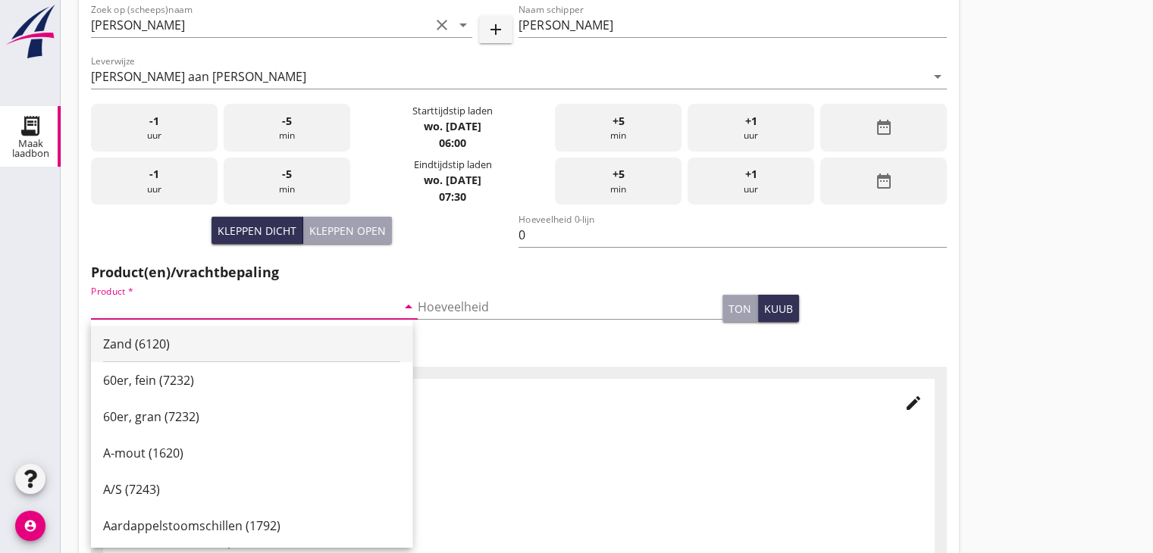
click at [146, 337] on div "Zand (6120)" at bounding box center [251, 344] width 297 height 18
type input "Zand (6120)"
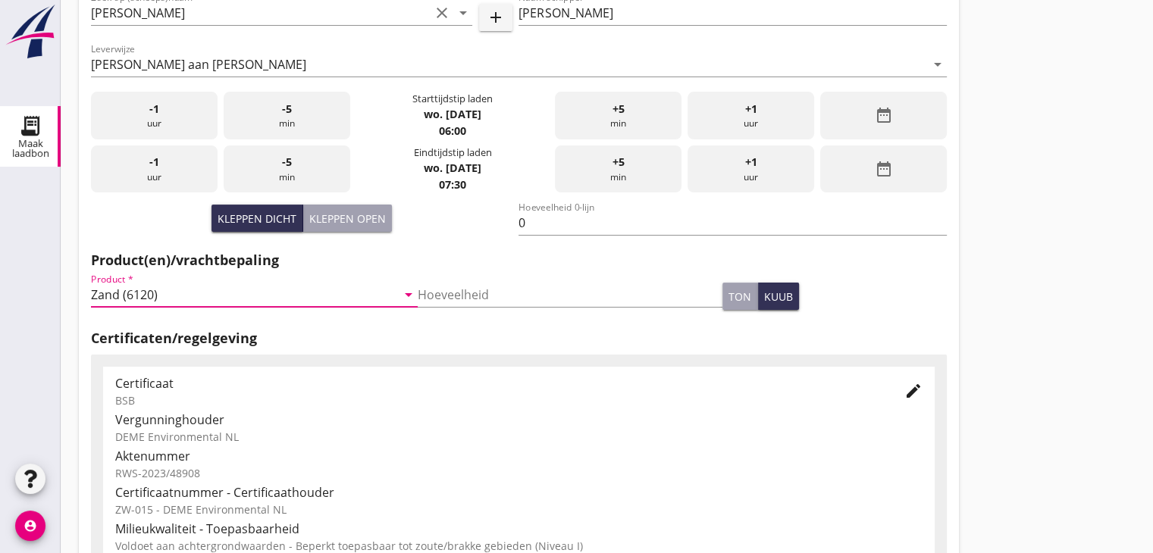
scroll to position [530, 0]
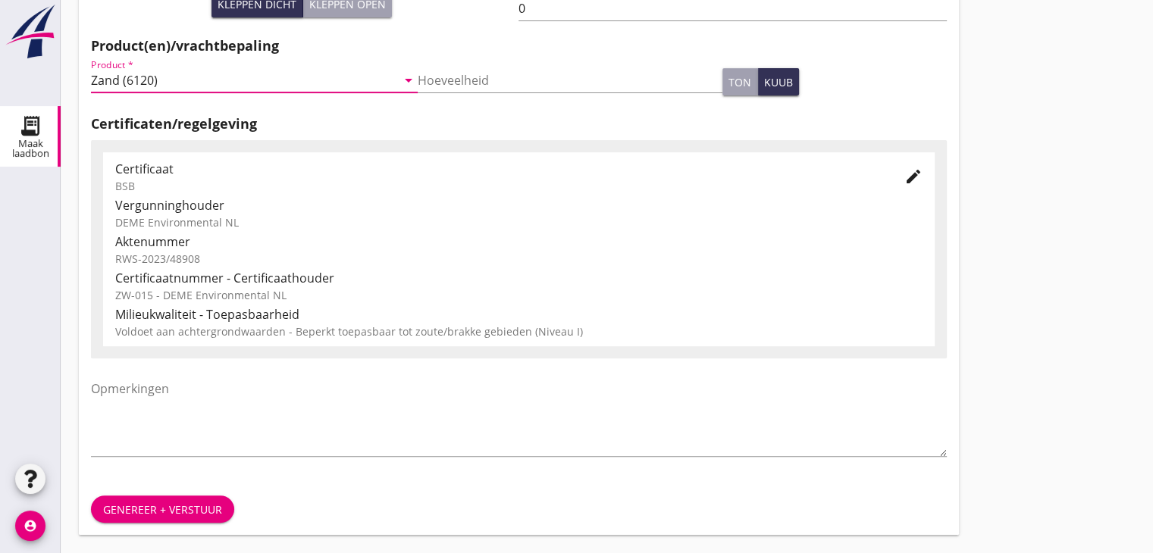
click at [176, 511] on div "Genereer + verstuur" at bounding box center [162, 510] width 119 height 16
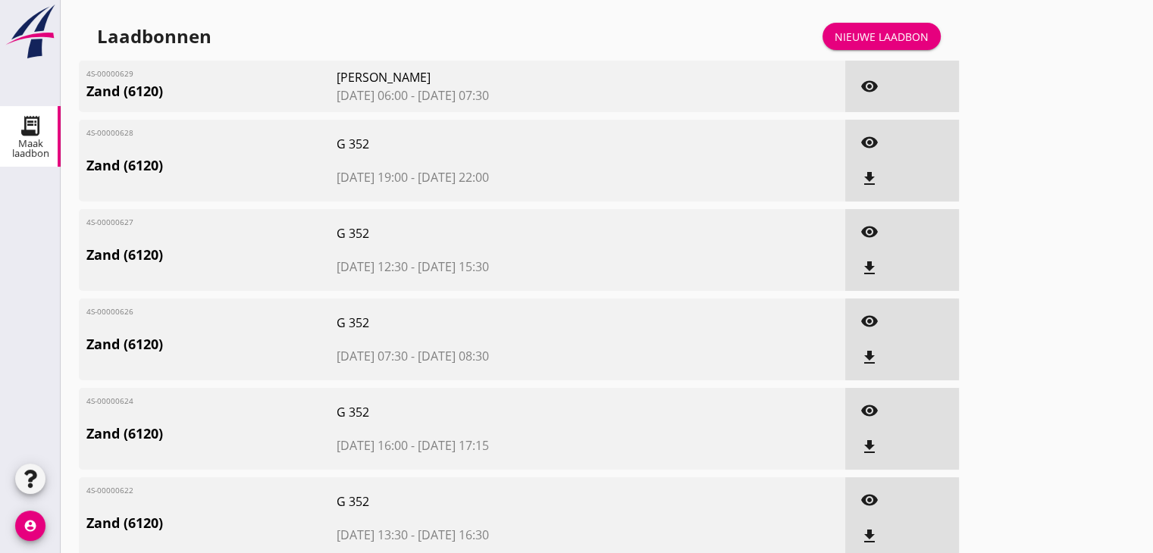
click at [887, 34] on div "Nieuwe laadbon" at bounding box center [881, 37] width 94 height 16
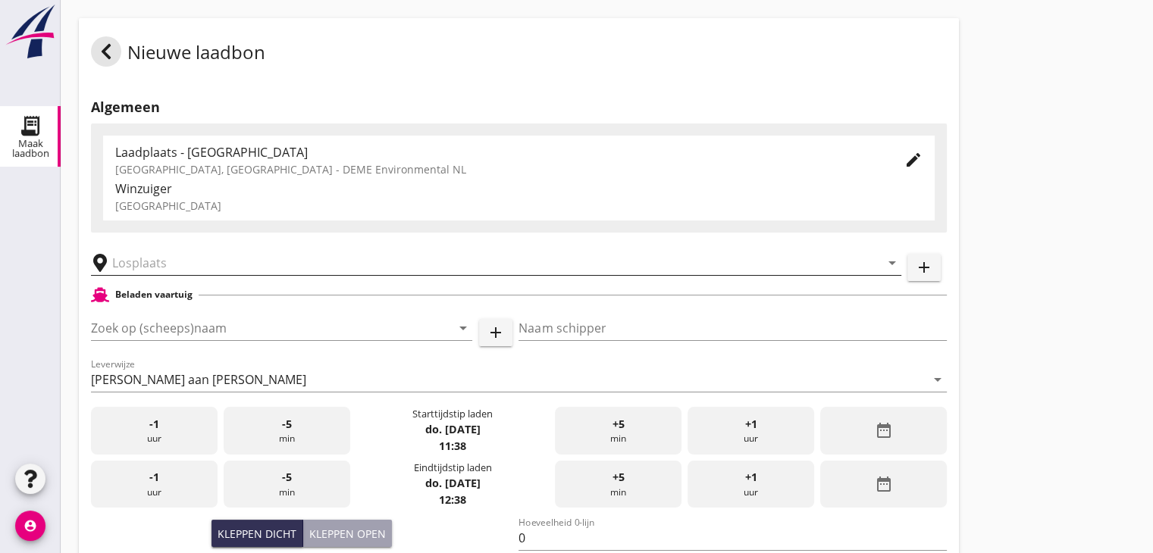
click at [192, 261] on input "text" at bounding box center [485, 263] width 746 height 24
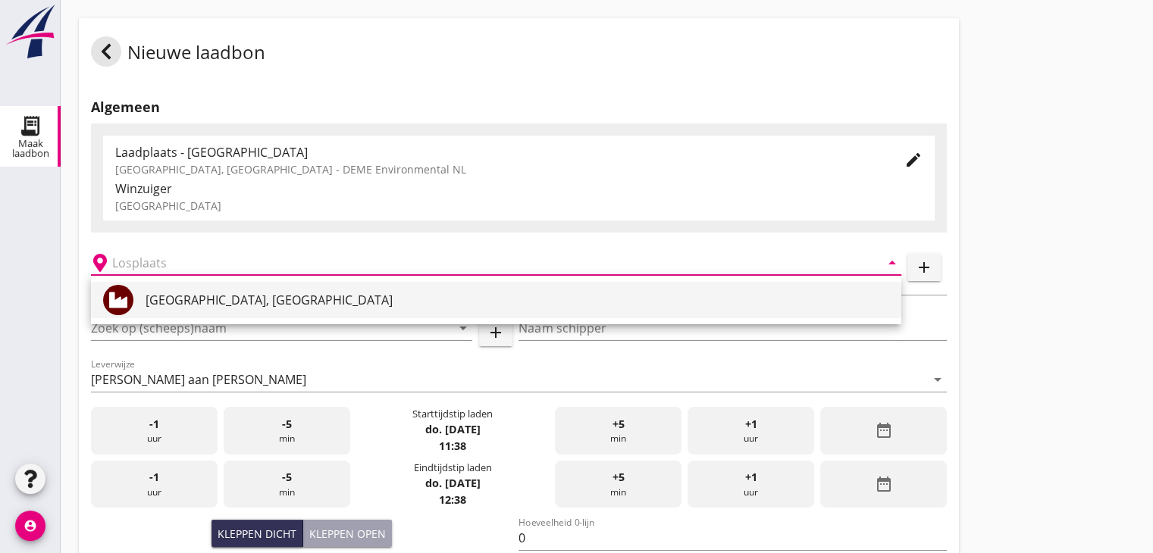
click at [177, 288] on div "Veerse Meer, Zeeland" at bounding box center [516, 300] width 743 height 36
type input "Veerse Meer, Zeeland"
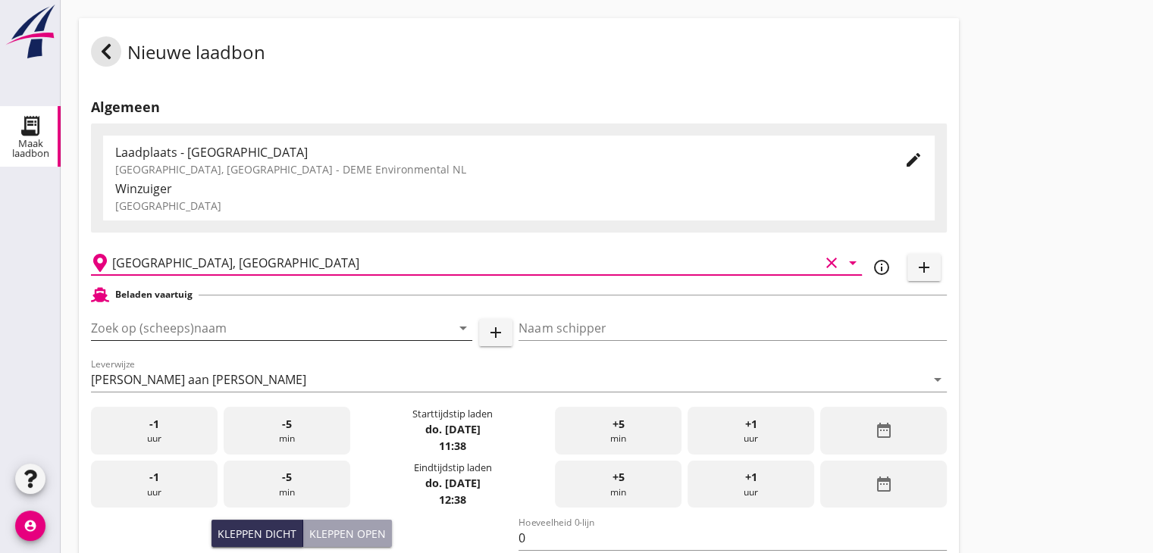
click at [203, 331] on input "Zoek op (scheeps)naam" at bounding box center [260, 328] width 339 height 24
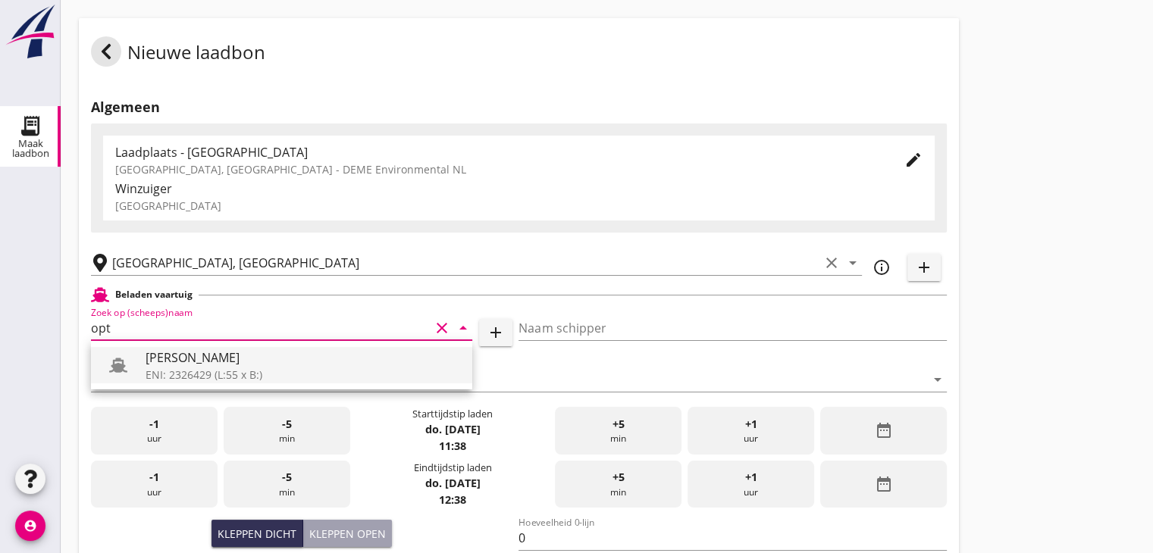
click at [227, 353] on div "[PERSON_NAME]" at bounding box center [302, 358] width 314 height 18
type input "[PERSON_NAME]"
type input "Nico Bernouw"
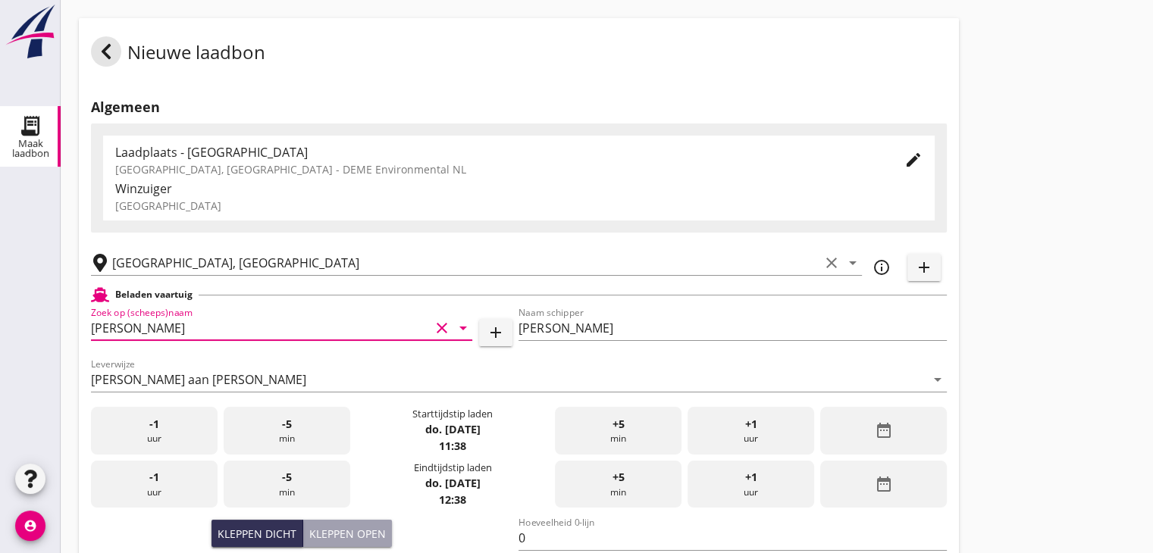
type input "[PERSON_NAME]"
click at [888, 438] on icon "date_range" at bounding box center [883, 430] width 18 height 18
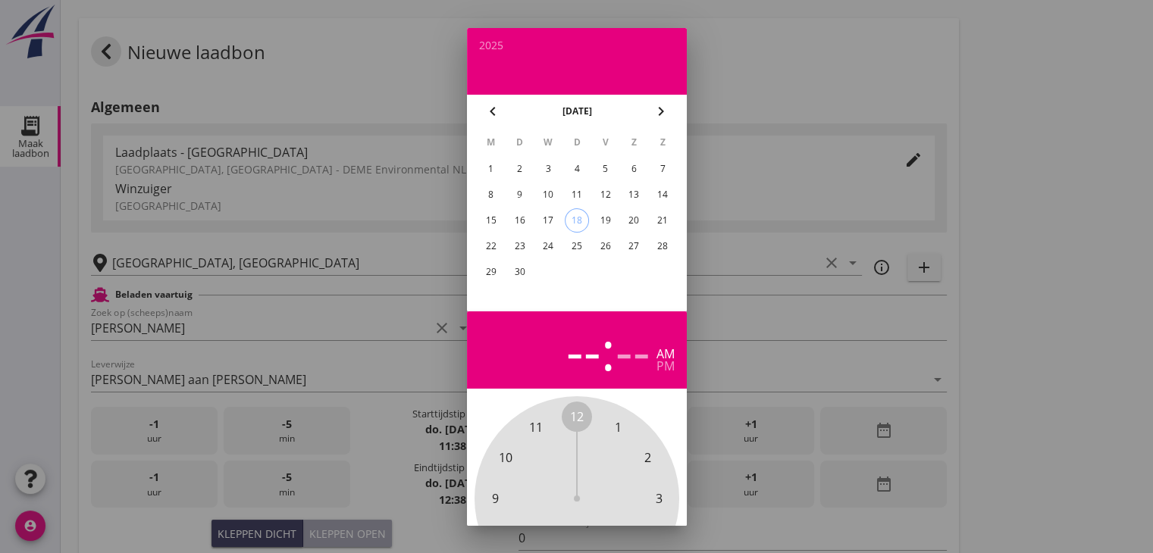
click at [543, 217] on div "17" at bounding box center [548, 220] width 24 height 24
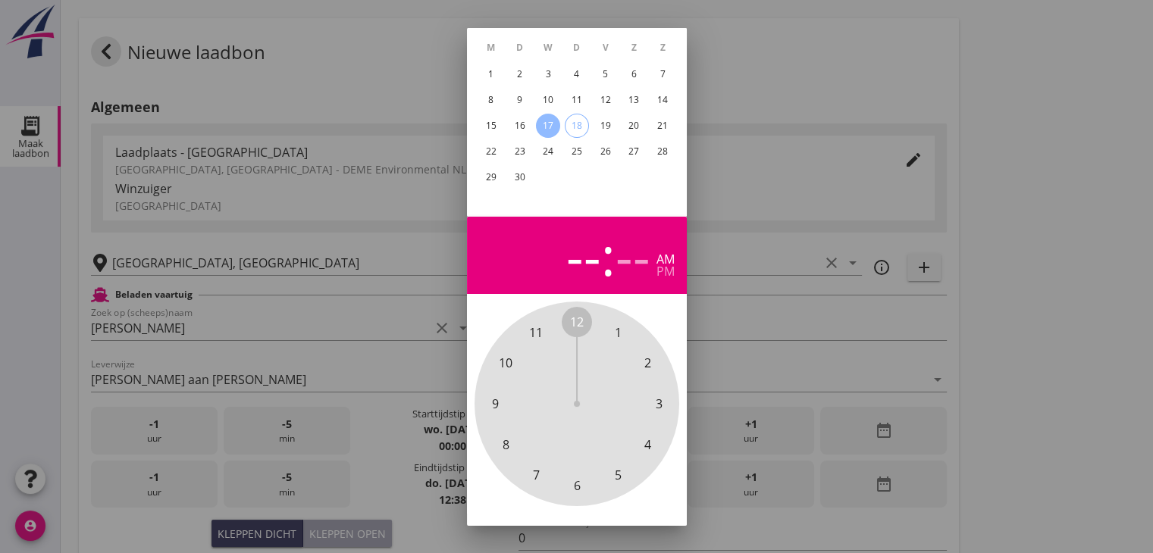
scroll to position [145, 0]
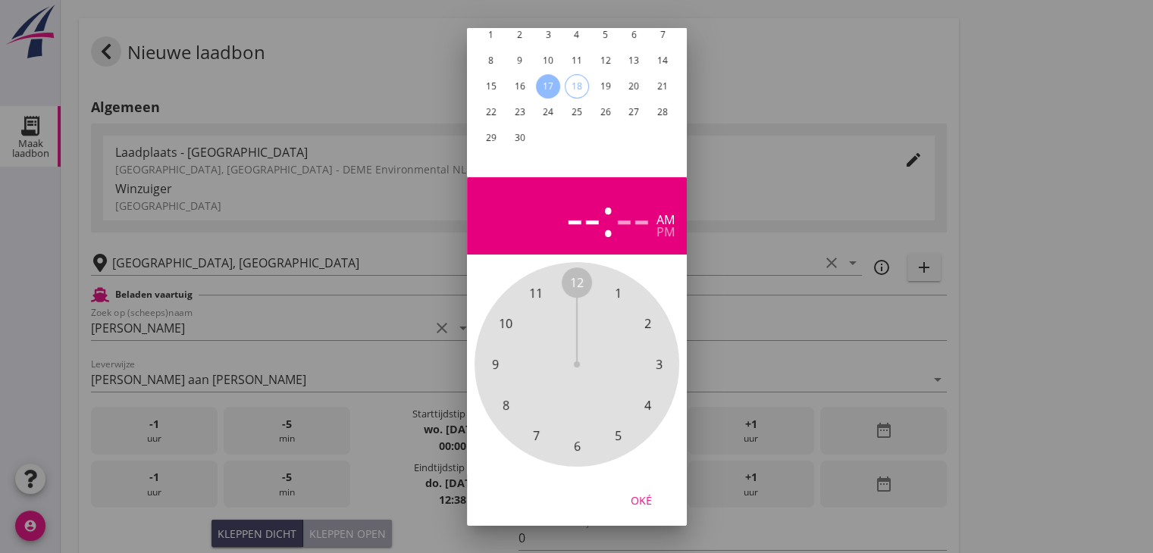
click at [495, 355] on span "9" at bounding box center [494, 364] width 7 height 18
click at [490, 355] on span "45" at bounding box center [495, 364] width 14 height 18
click at [492, 355] on span "45" at bounding box center [495, 364] width 14 height 18
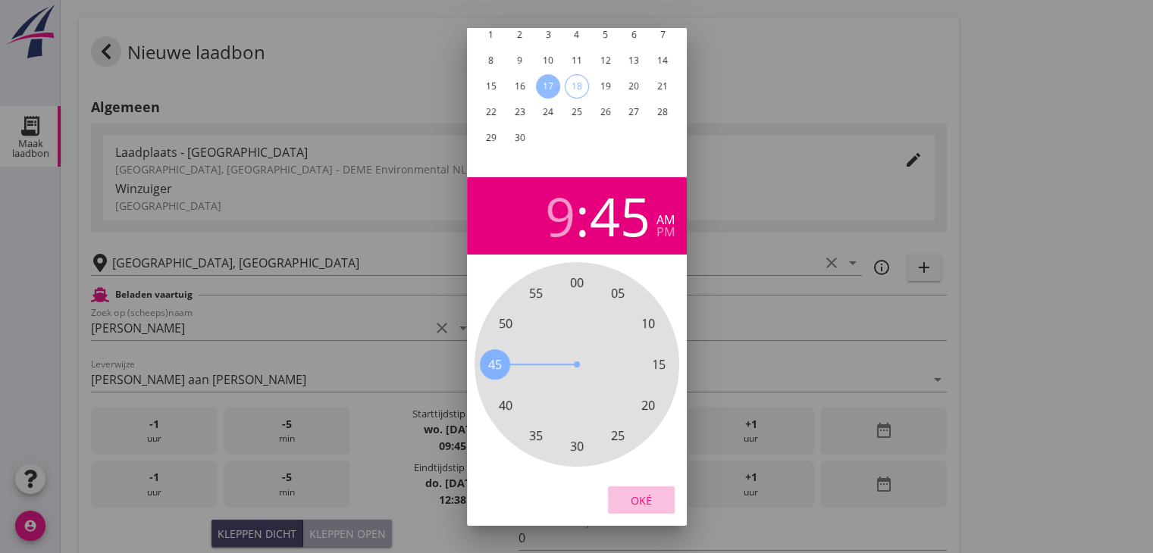
click at [636, 492] on div "Oké" at bounding box center [641, 500] width 42 height 16
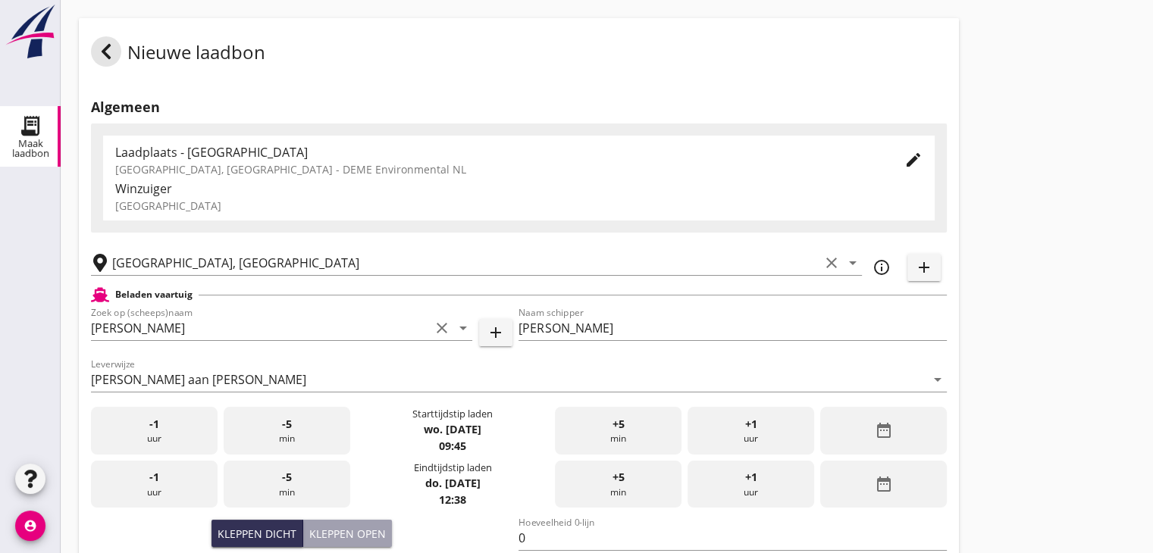
click at [859, 496] on div "date_range" at bounding box center [883, 485] width 127 height 48
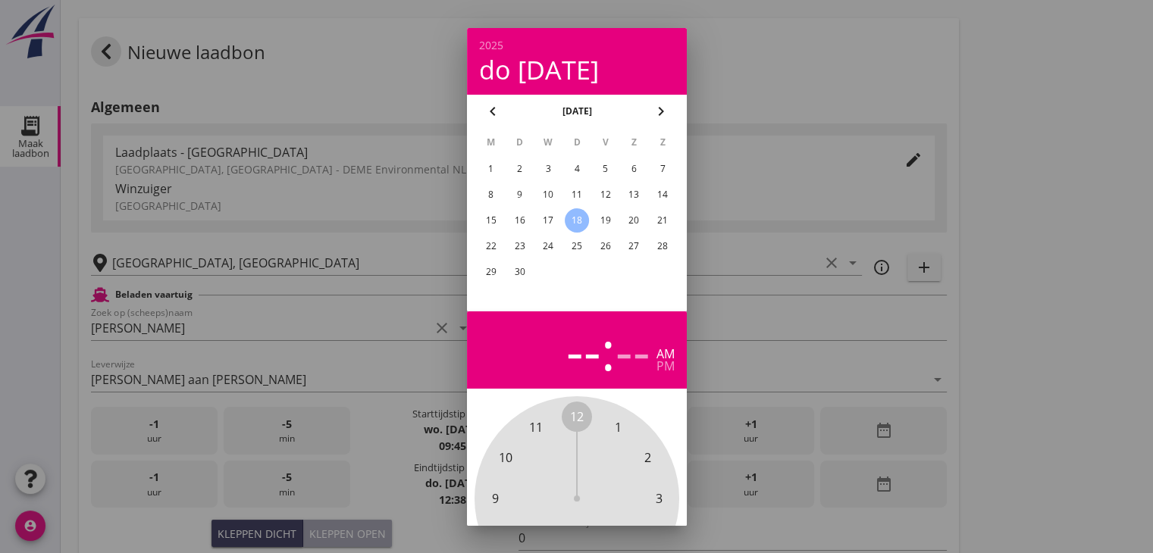
click at [546, 214] on div "17" at bounding box center [548, 220] width 24 height 24
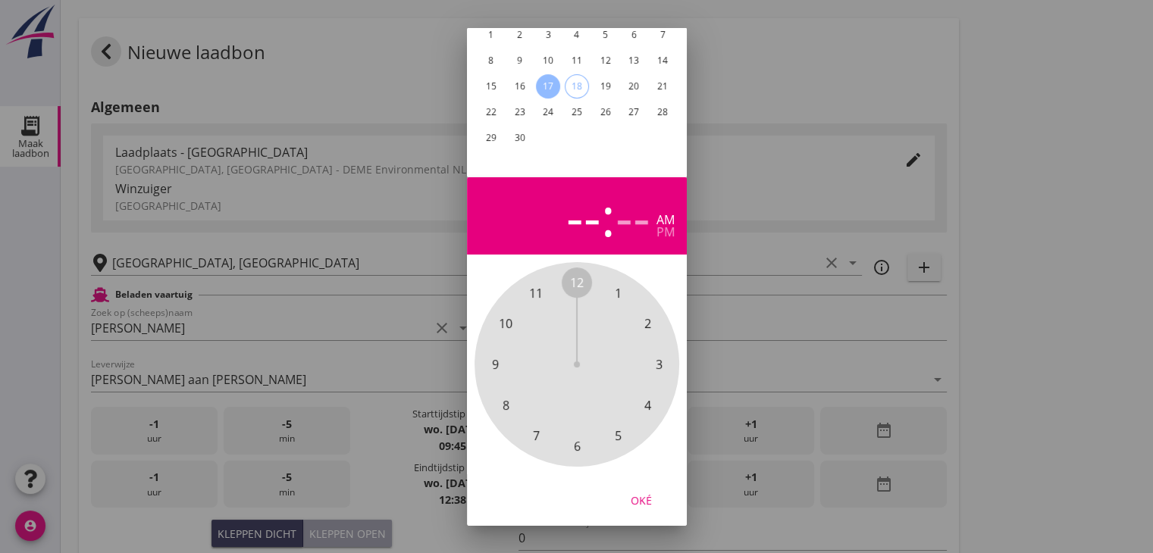
click at [576, 274] on span "12" at bounding box center [577, 283] width 14 height 18
click at [577, 274] on span "00" at bounding box center [577, 283] width 14 height 18
click at [666, 226] on div "pm" at bounding box center [665, 232] width 18 height 12
click at [637, 486] on button "Oké" at bounding box center [641, 499] width 67 height 27
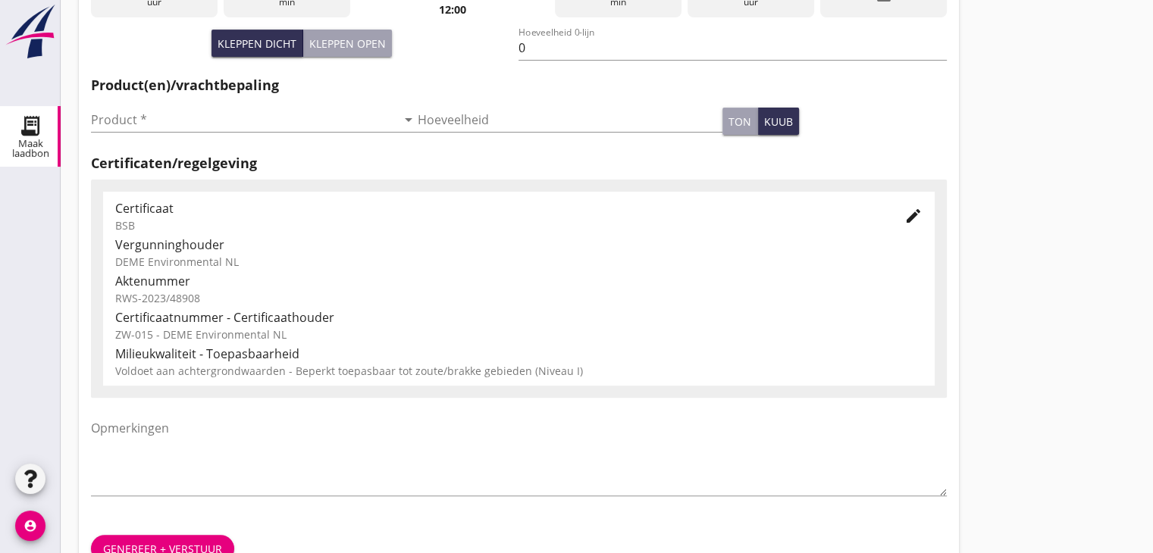
scroll to position [530, 0]
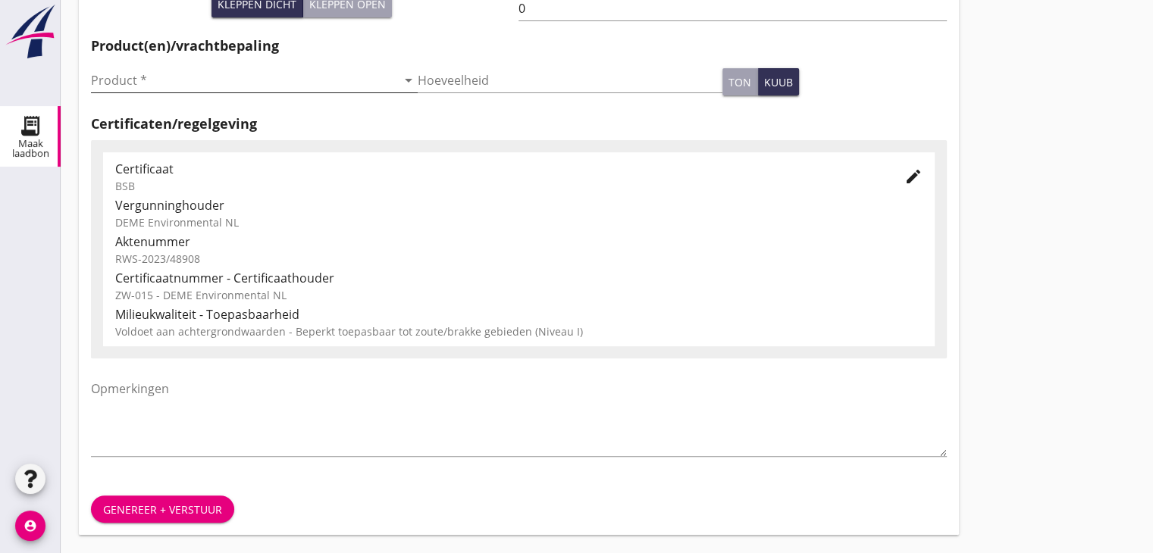
click at [215, 76] on input "Product *" at bounding box center [243, 80] width 305 height 24
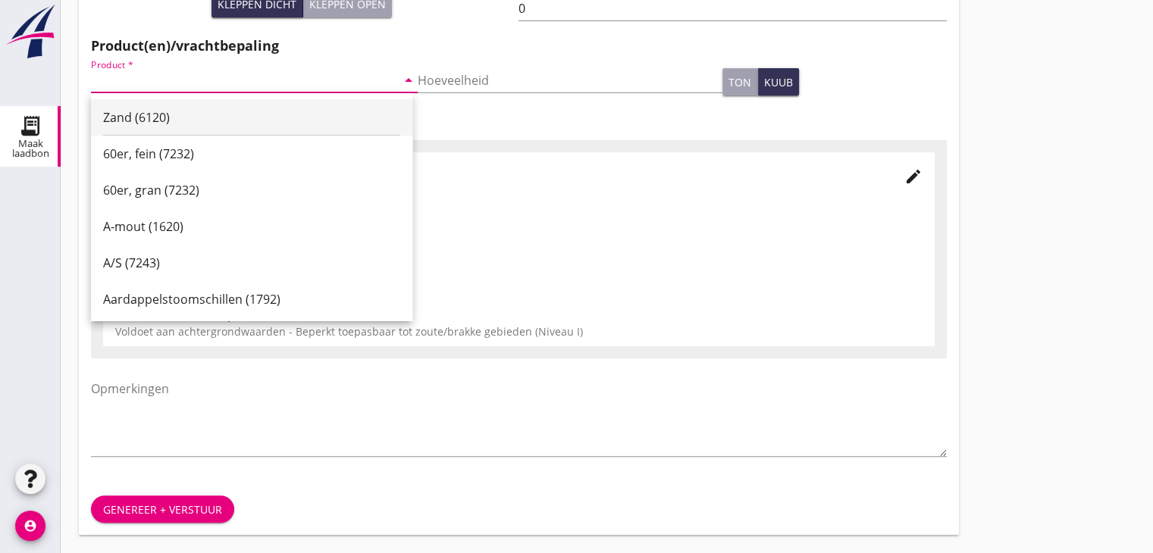
click at [174, 111] on div "Zand (6120)" at bounding box center [251, 117] width 297 height 18
type input "Zand (6120)"
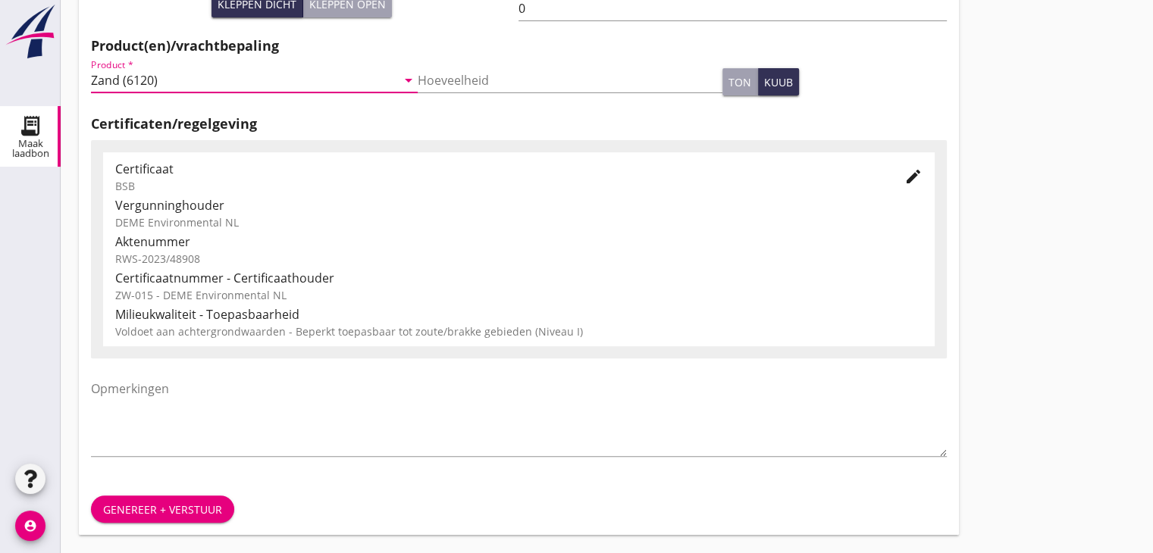
click at [185, 515] on div "Genereer + verstuur" at bounding box center [162, 510] width 119 height 16
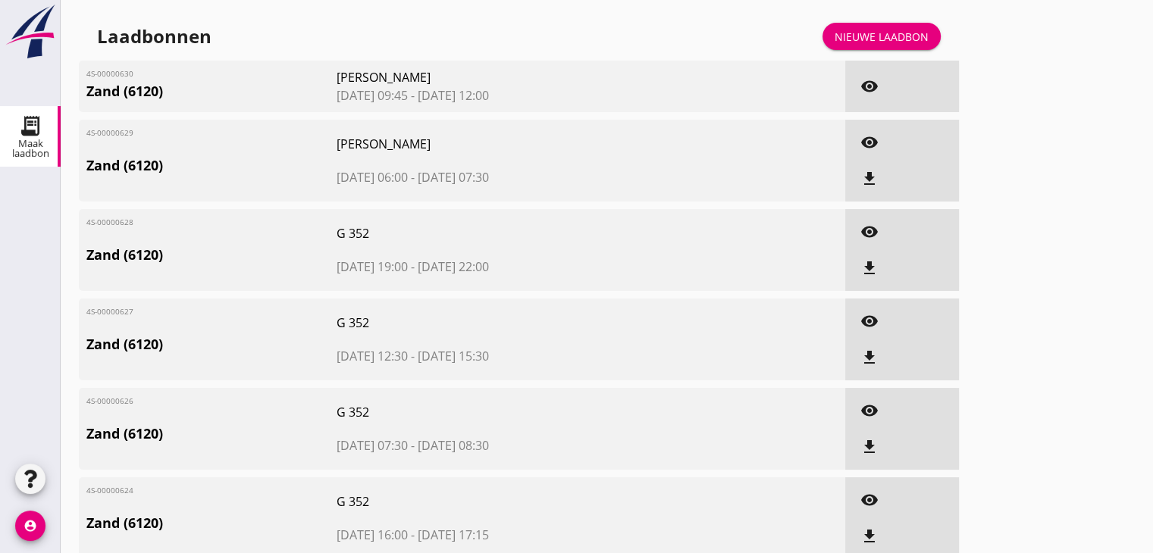
click at [867, 35] on div "Nieuwe laadbon" at bounding box center [881, 37] width 94 height 16
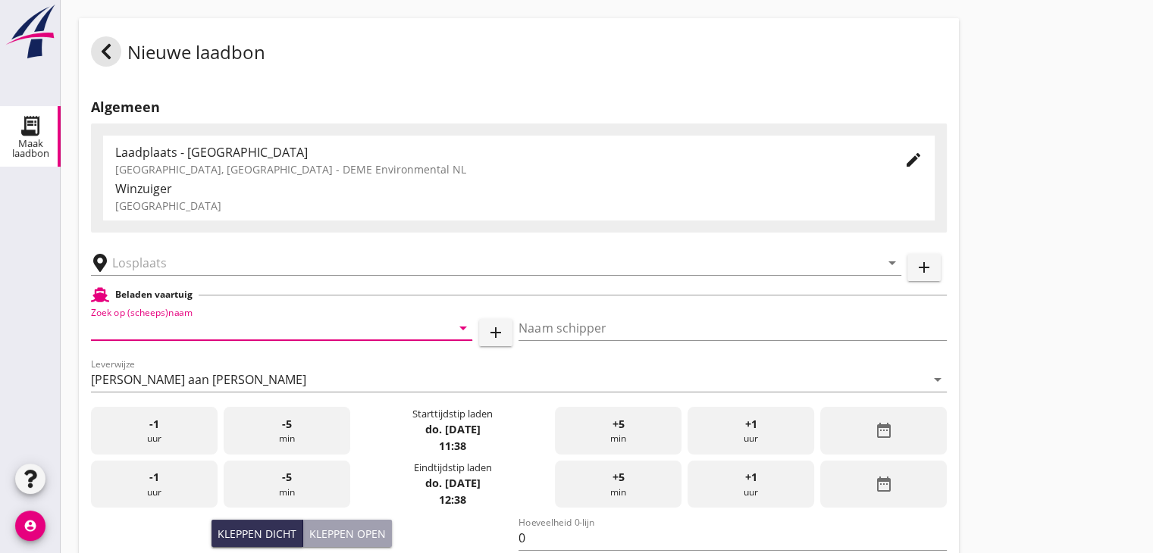
click at [242, 336] on input "Zoek op (scheeps)naam" at bounding box center [260, 328] width 339 height 24
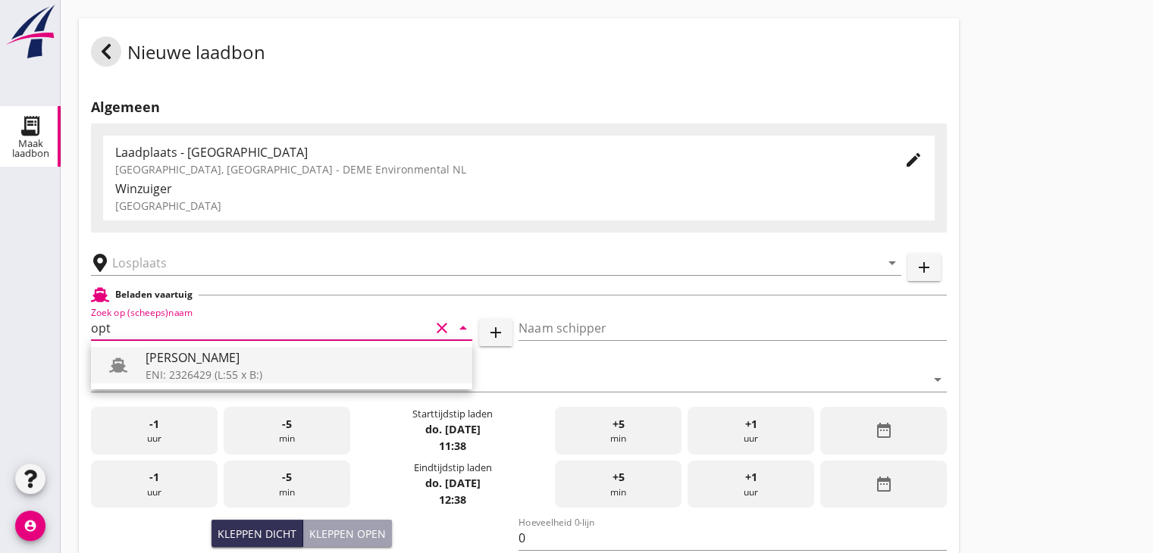
click at [183, 380] on div "ENI: 2326429 (L:55 x B:)" at bounding box center [302, 375] width 314 height 16
type input "[PERSON_NAME]"
type input "Nico Bernouw"
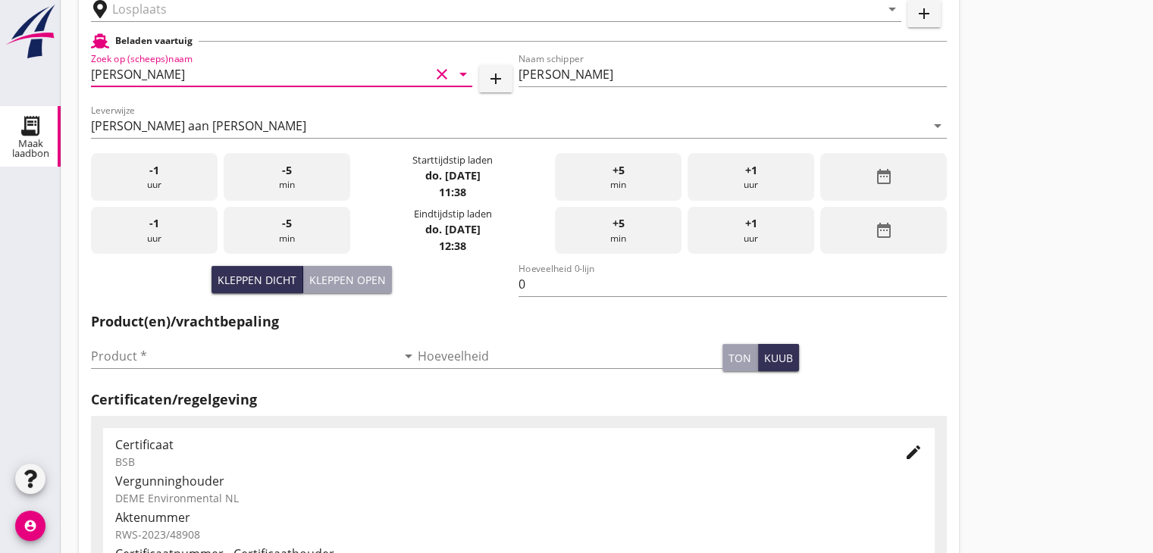
scroll to position [227, 0]
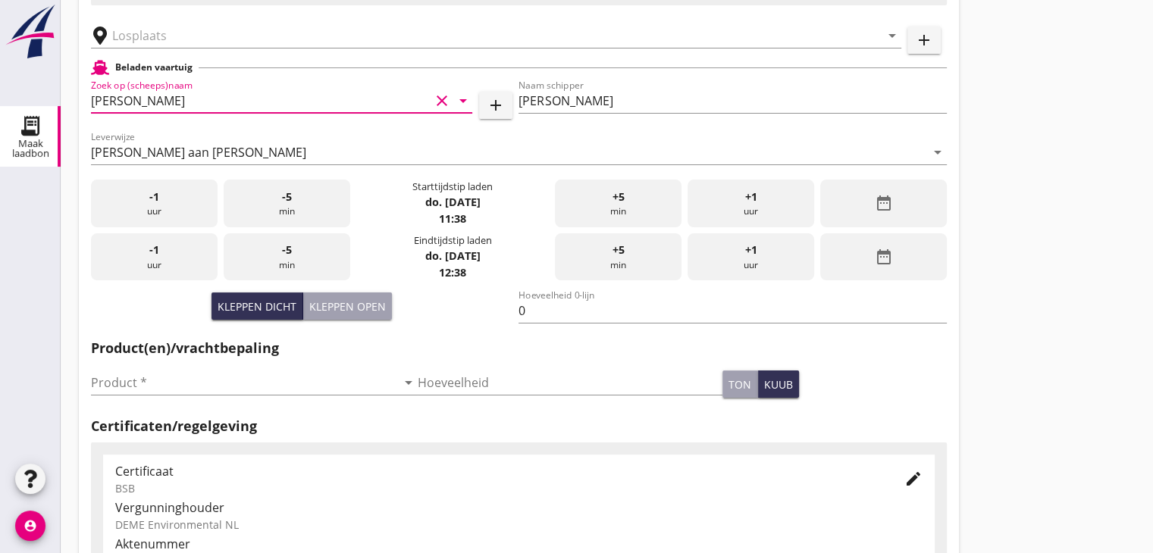
type input "[PERSON_NAME]"
click at [896, 201] on div "date_range" at bounding box center [883, 204] width 127 height 48
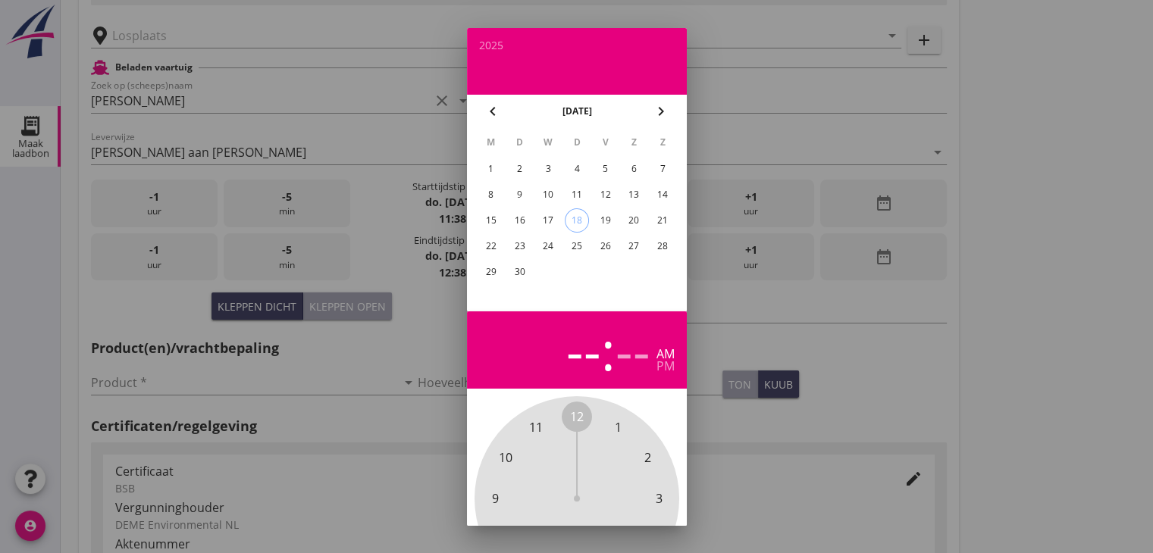
click at [549, 220] on div "17" at bounding box center [548, 220] width 24 height 24
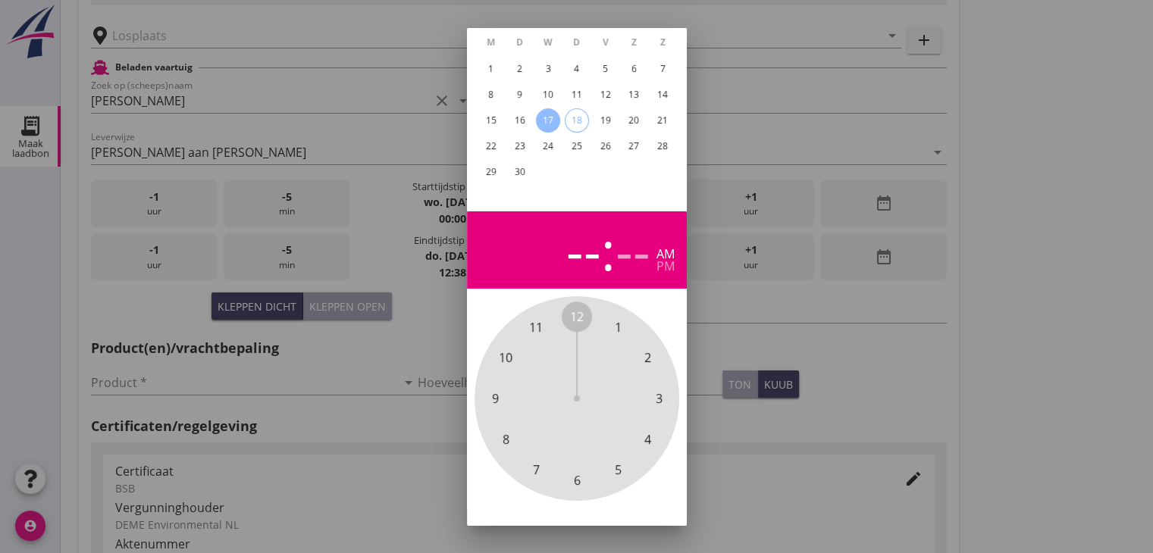
scroll to position [145, 0]
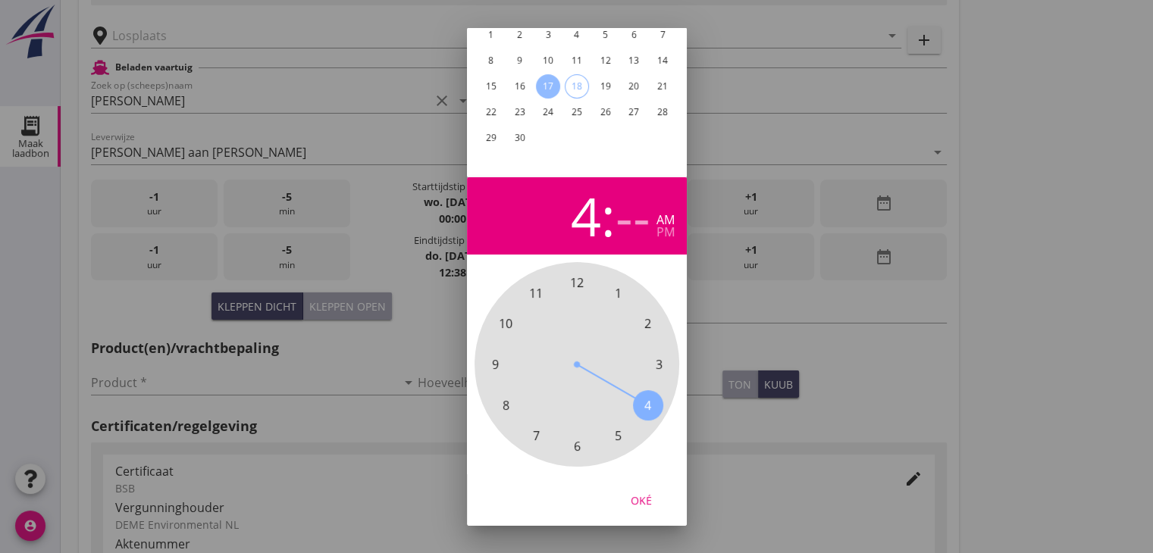
click at [646, 396] on span "4" at bounding box center [647, 405] width 7 height 18
click at [497, 355] on span "45" at bounding box center [495, 364] width 14 height 18
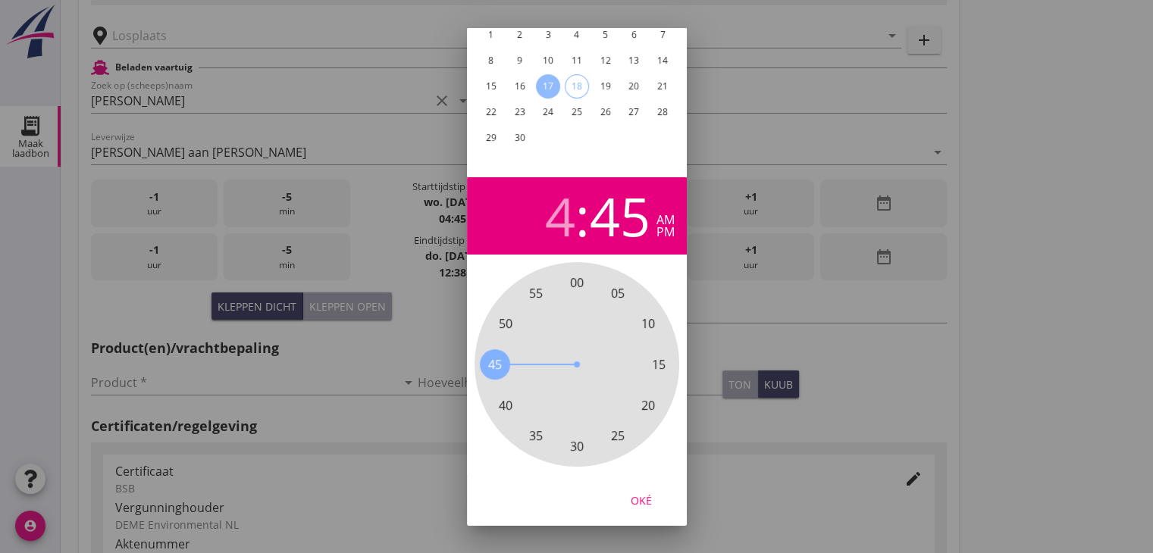
click at [666, 226] on div "pm" at bounding box center [665, 232] width 18 height 12
click at [637, 492] on div "Oké" at bounding box center [641, 500] width 42 height 16
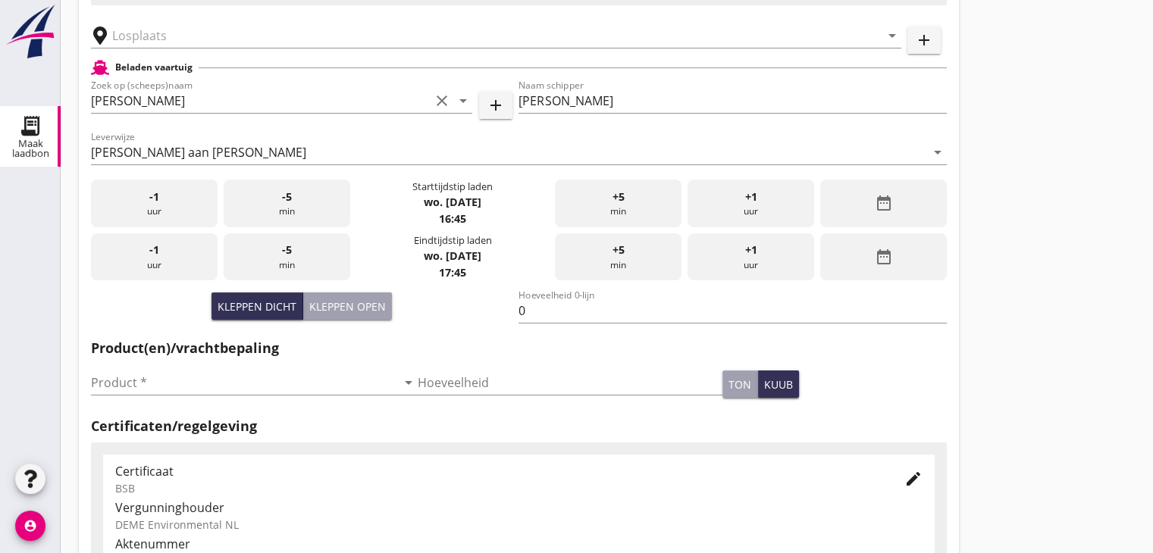
click at [868, 270] on div "date_range" at bounding box center [883, 257] width 127 height 48
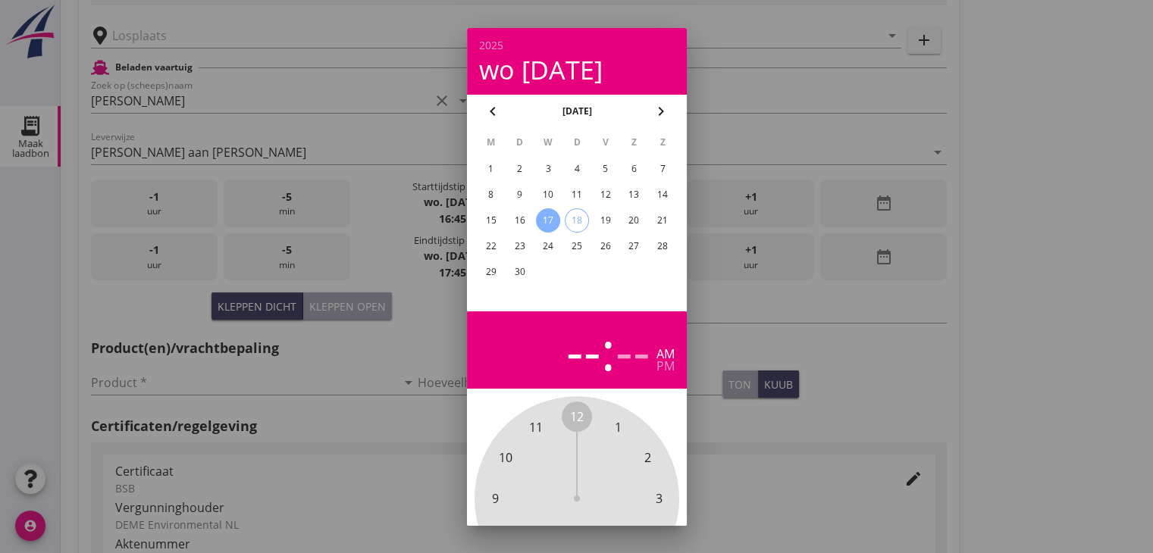
click at [553, 222] on div "17" at bounding box center [548, 220] width 24 height 24
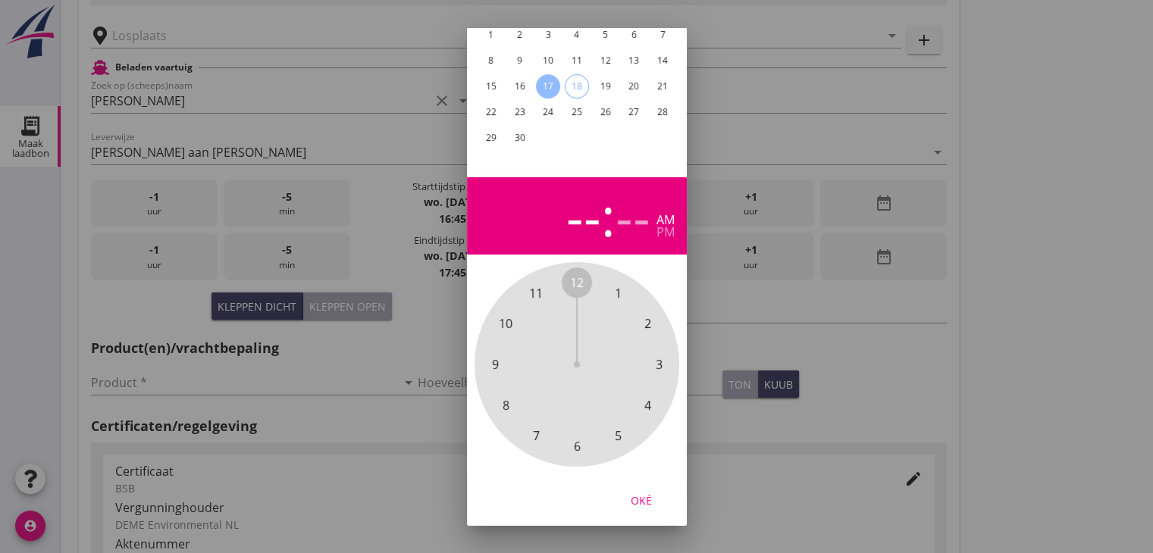
click at [530, 423] on span "7" at bounding box center [536, 435] width 30 height 30
click at [577, 276] on span "00" at bounding box center [577, 283] width 14 height 18
click at [666, 226] on div "pm" at bounding box center [665, 232] width 18 height 12
click at [649, 492] on div "Oké" at bounding box center [641, 500] width 42 height 16
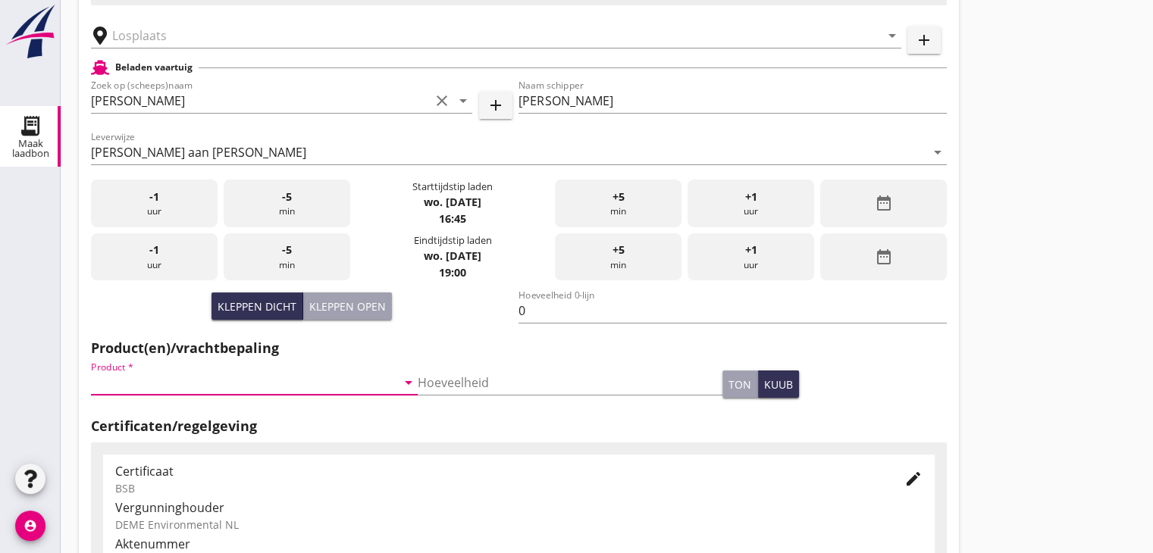
click at [342, 383] on input "Product *" at bounding box center [243, 383] width 305 height 24
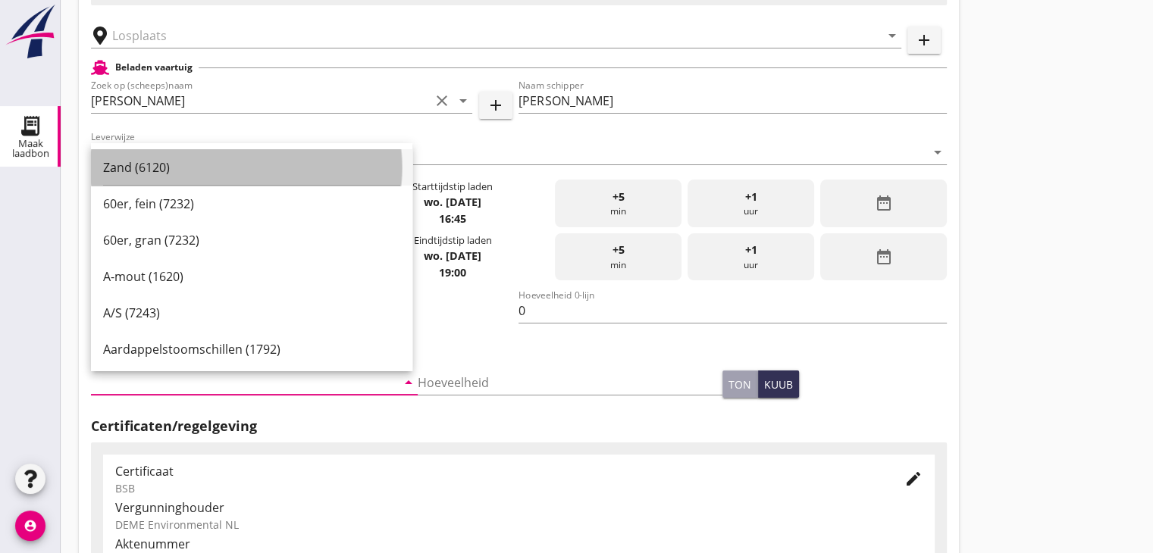
click at [240, 164] on div "Zand (6120)" at bounding box center [251, 167] width 297 height 18
type input "Zand (6120)"
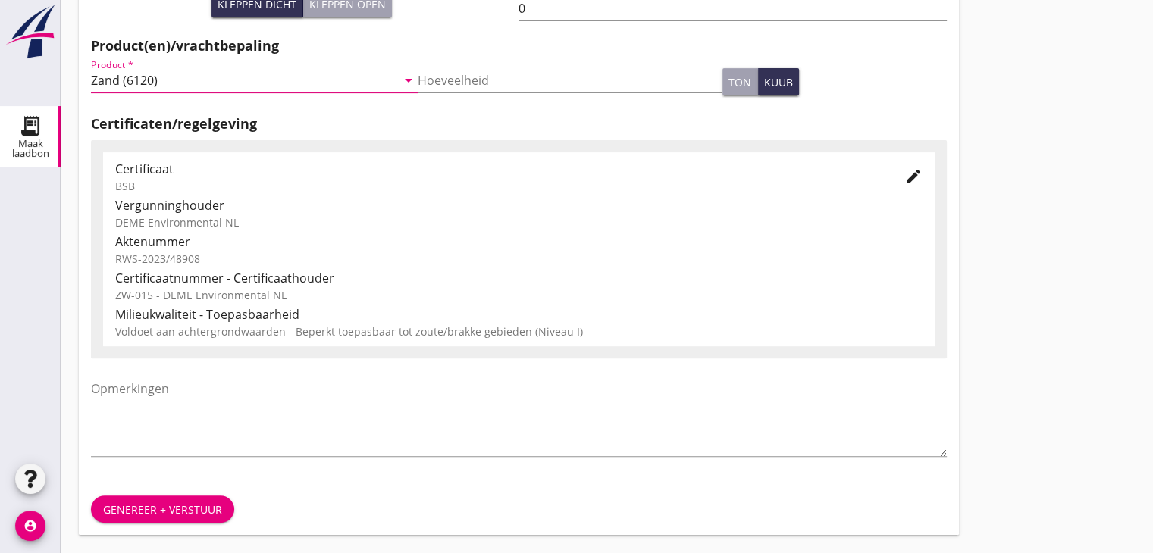
click at [173, 502] on div "Genereer + verstuur" at bounding box center [162, 510] width 119 height 16
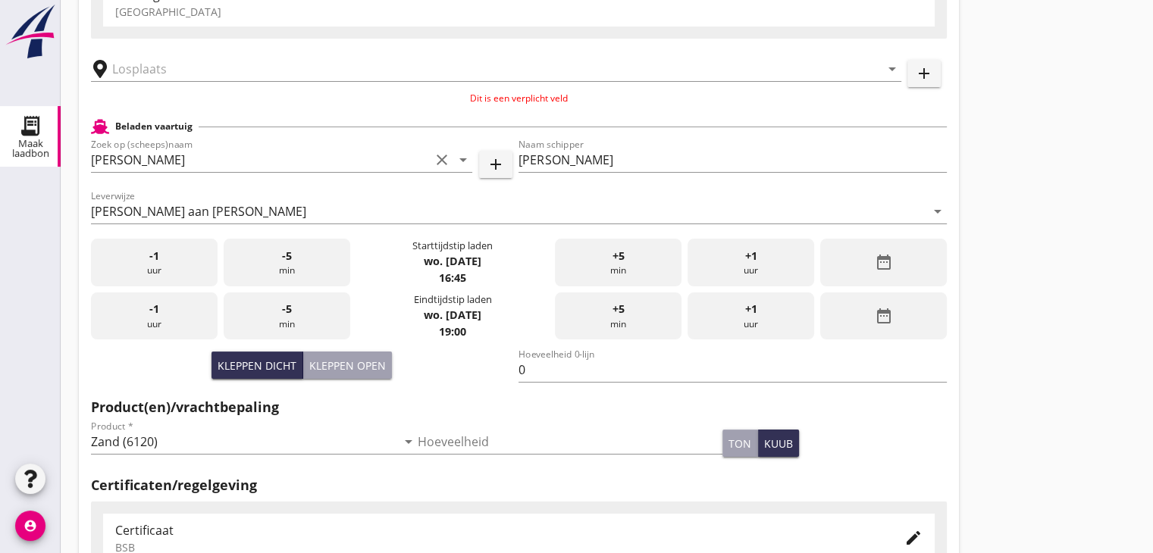
scroll to position [0, 0]
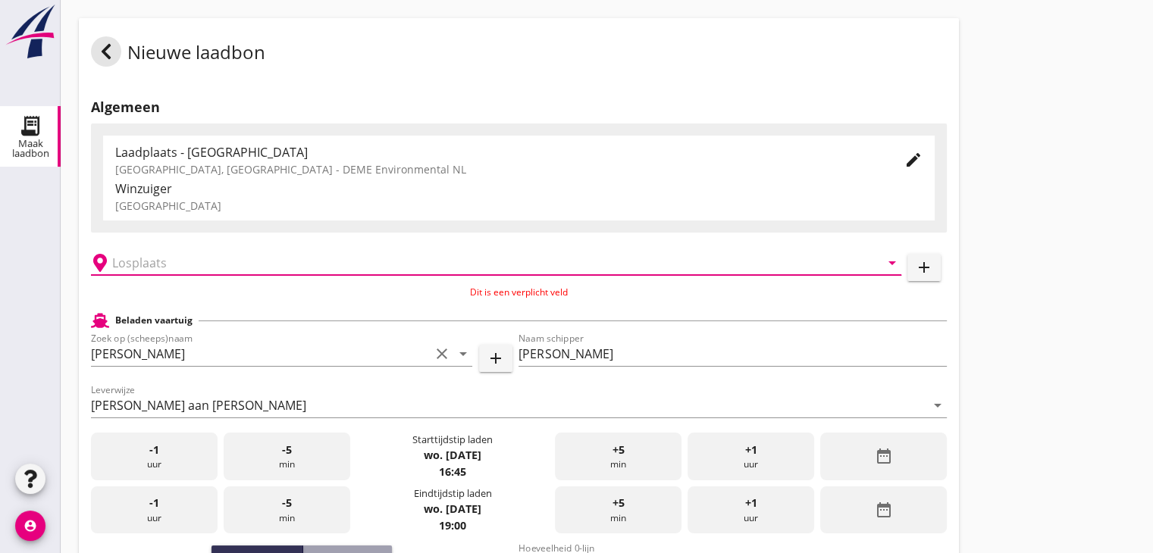
click at [218, 253] on input "text" at bounding box center [485, 263] width 746 height 24
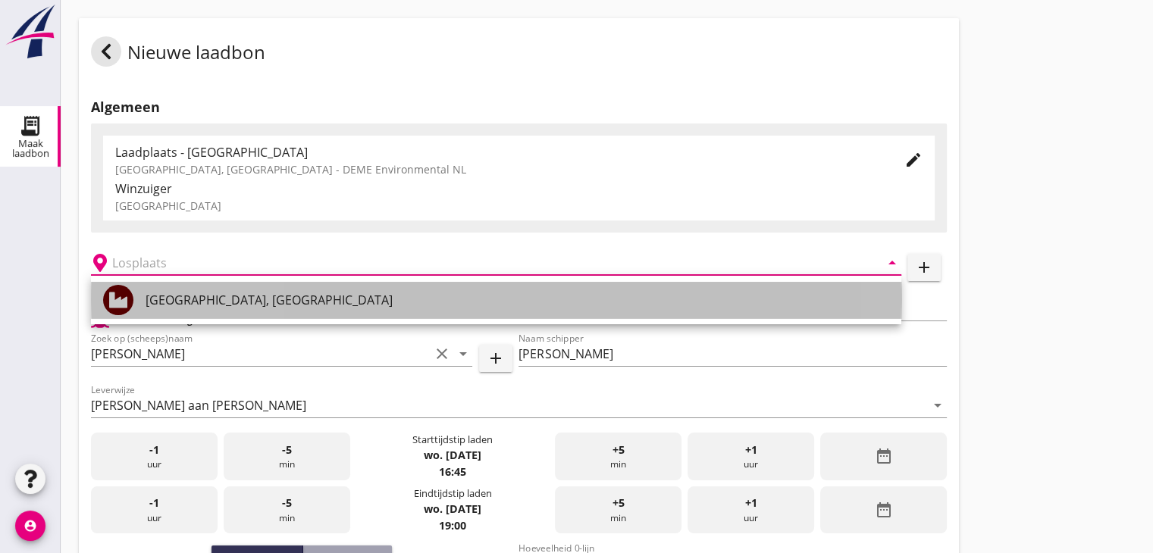
click at [164, 295] on div "Veerse Meer, Zeeland" at bounding box center [516, 300] width 743 height 18
type input "Veerse Meer, Zeeland"
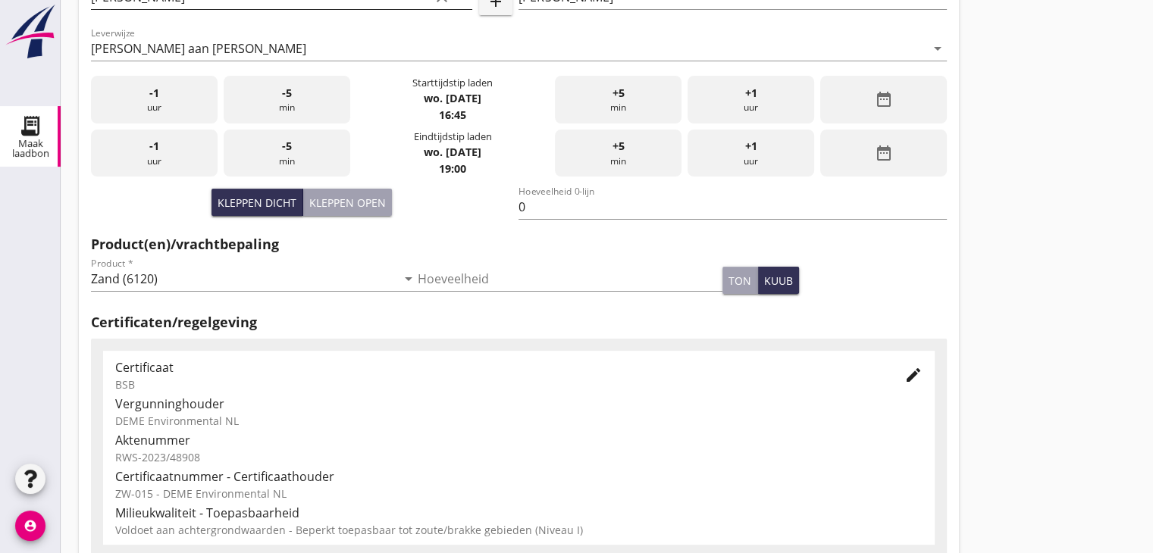
scroll to position [530, 0]
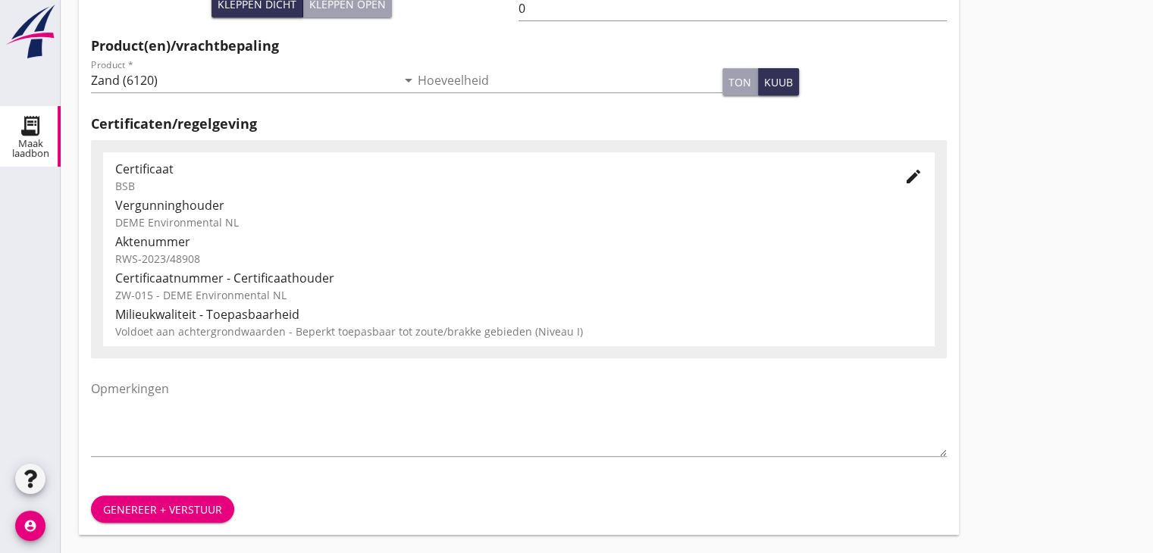
click at [196, 527] on div "Genereer + verstuur" at bounding box center [519, 509] width 880 height 52
click at [195, 518] on button "Genereer + verstuur" at bounding box center [162, 509] width 143 height 27
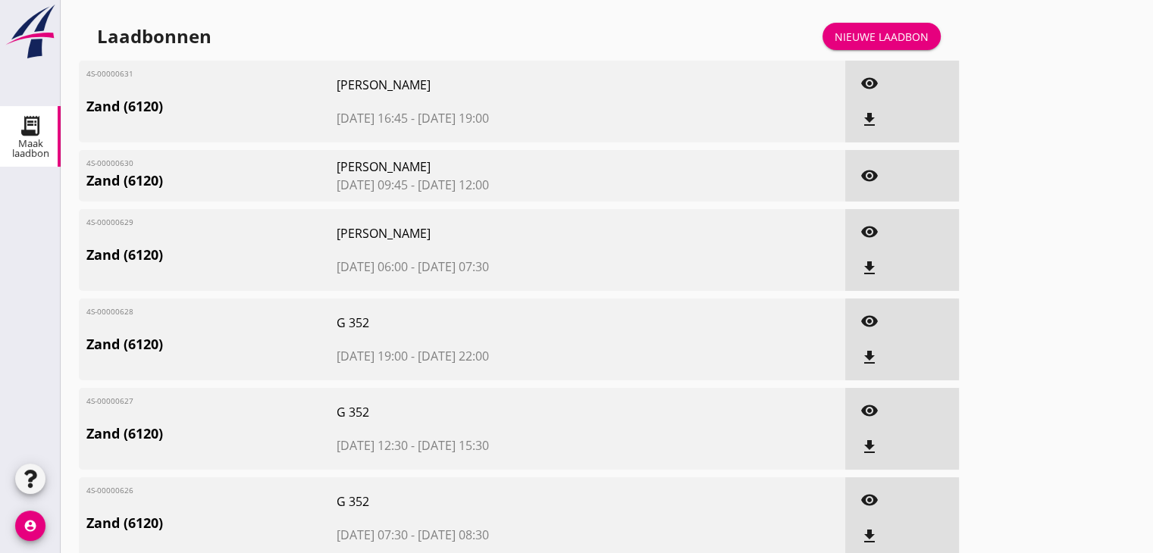
click at [868, 122] on icon "file_download" at bounding box center [869, 120] width 18 height 18
click at [860, 277] on icon "file_download" at bounding box center [869, 268] width 18 height 18
click at [868, 354] on icon "file_download" at bounding box center [869, 358] width 18 height 18
